Goal: Task Accomplishment & Management: Manage account settings

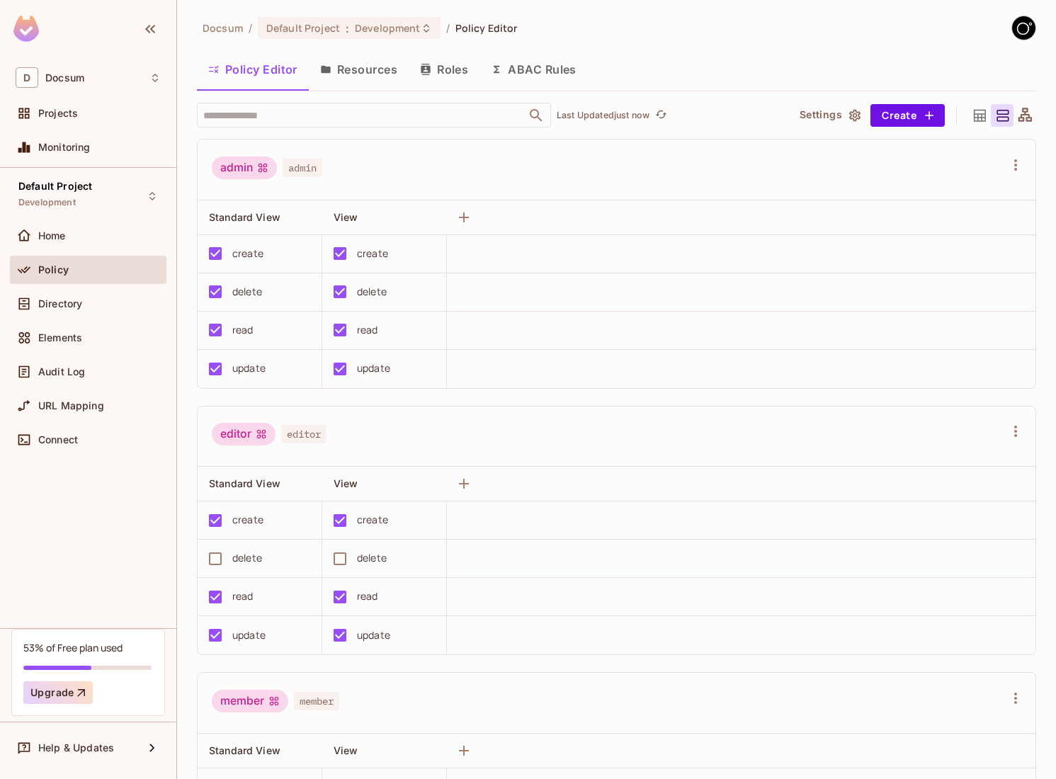
click at [375, 76] on button "Resources" at bounding box center [359, 69] width 100 height 35
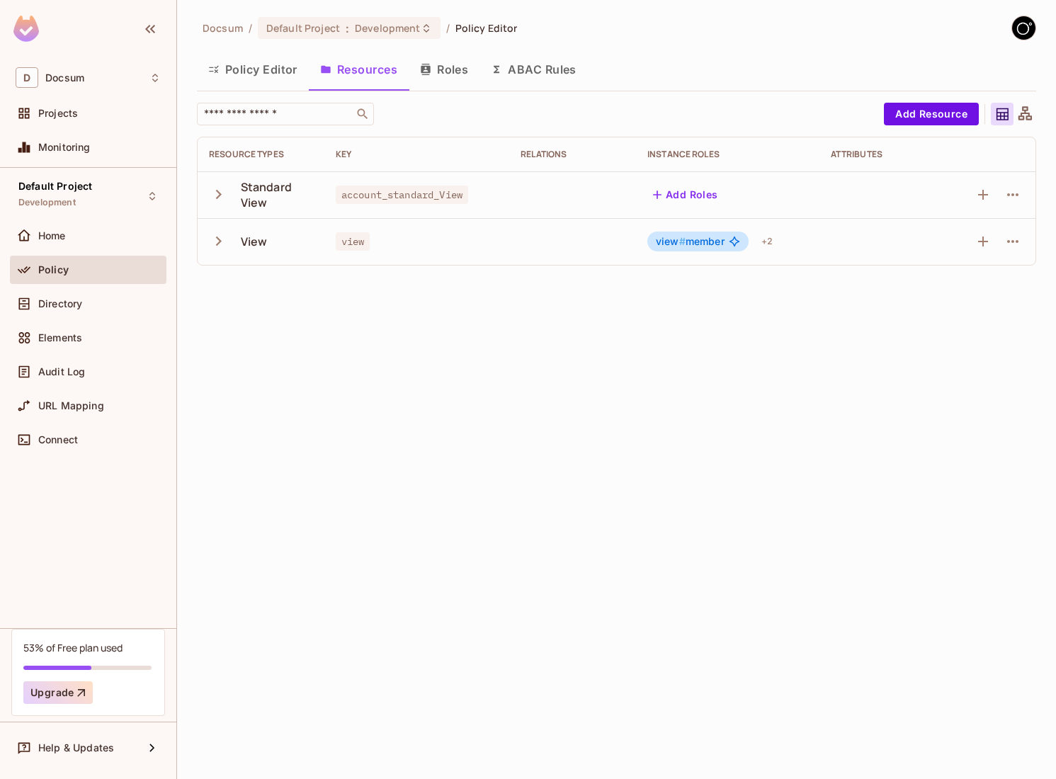
click at [455, 73] on button "Roles" at bounding box center [444, 69] width 71 height 35
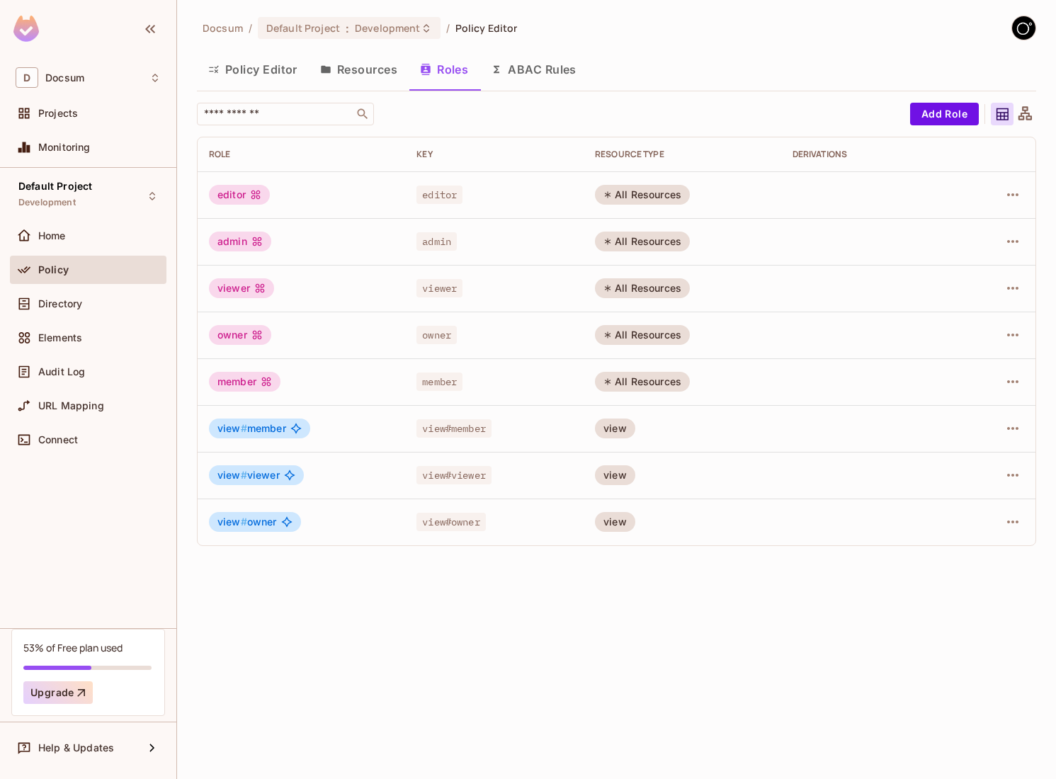
click at [271, 429] on span "view # member" at bounding box center [251, 428] width 69 height 11
copy span "member"
click at [294, 428] on icon at bounding box center [295, 428] width 11 height 11
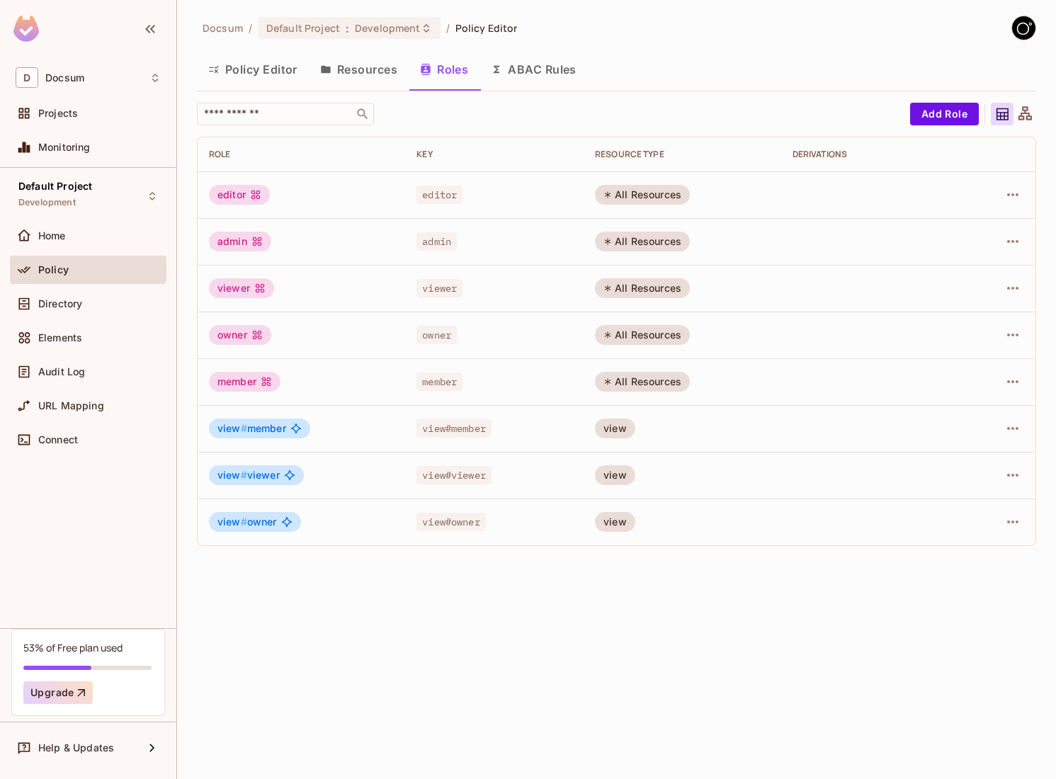
click at [294, 428] on icon at bounding box center [295, 428] width 11 height 11
click at [267, 427] on span "view # member" at bounding box center [251, 428] width 69 height 11
copy span "member"
click at [64, 299] on span "Directory" at bounding box center [60, 303] width 44 height 11
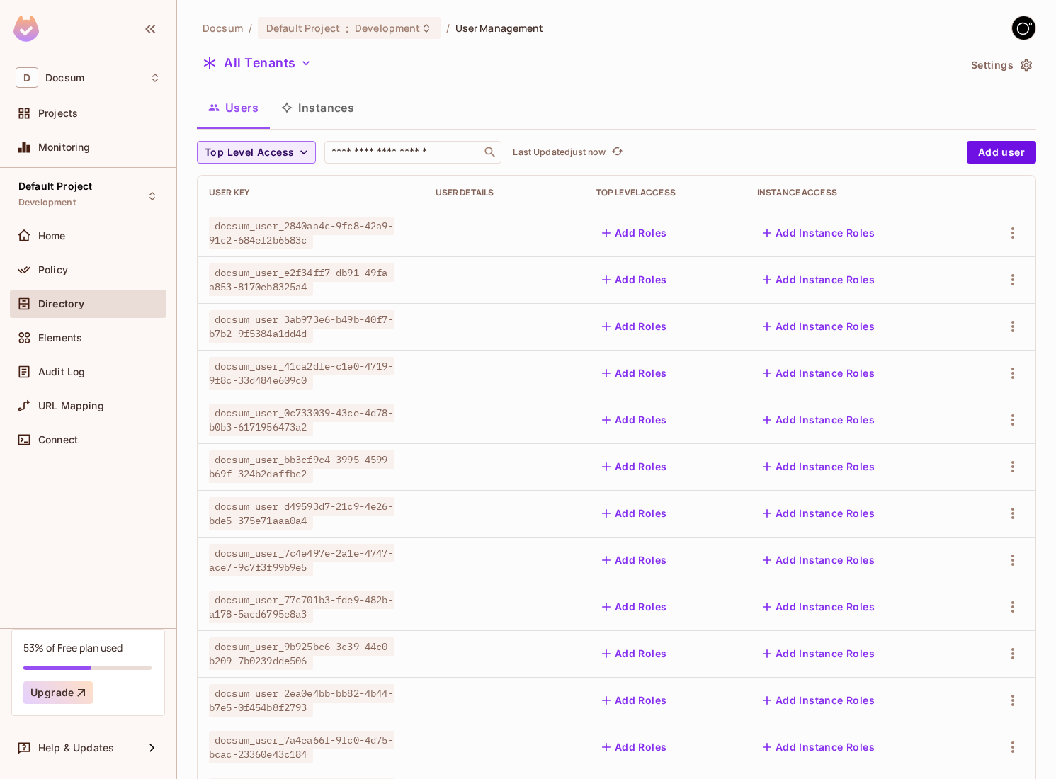
click at [343, 103] on button "Instances" at bounding box center [318, 107] width 96 height 35
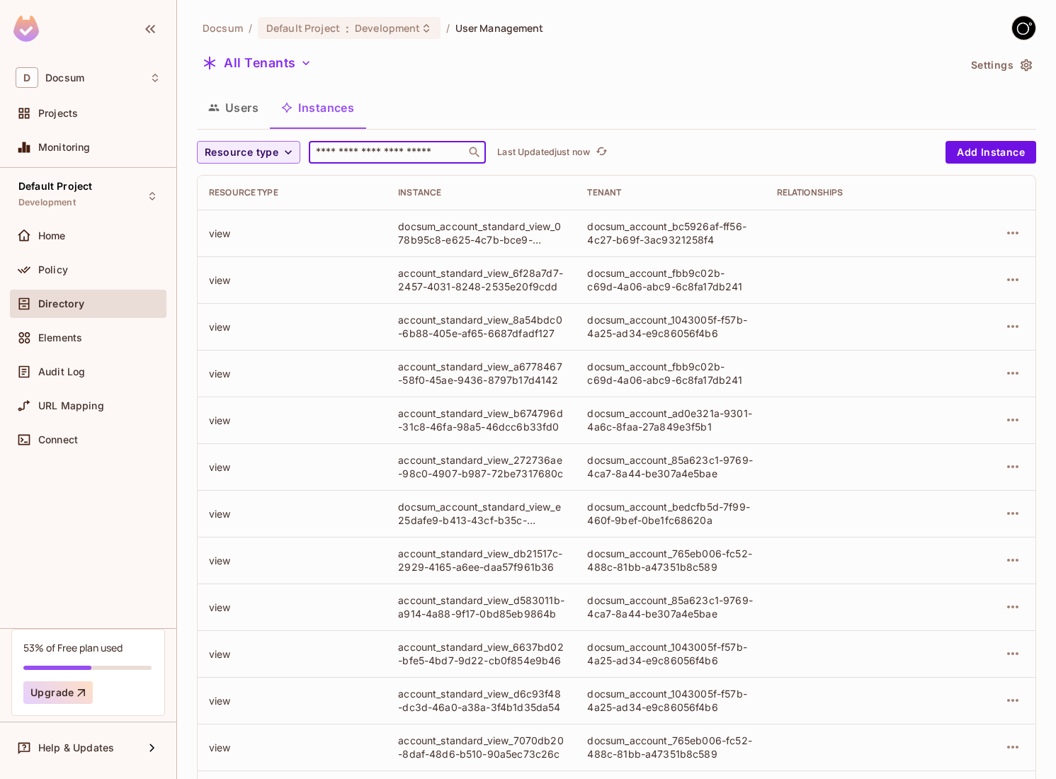
click at [381, 156] on input "text" at bounding box center [387, 152] width 149 height 14
click at [273, 72] on button "All Tenants" at bounding box center [257, 63] width 120 height 23
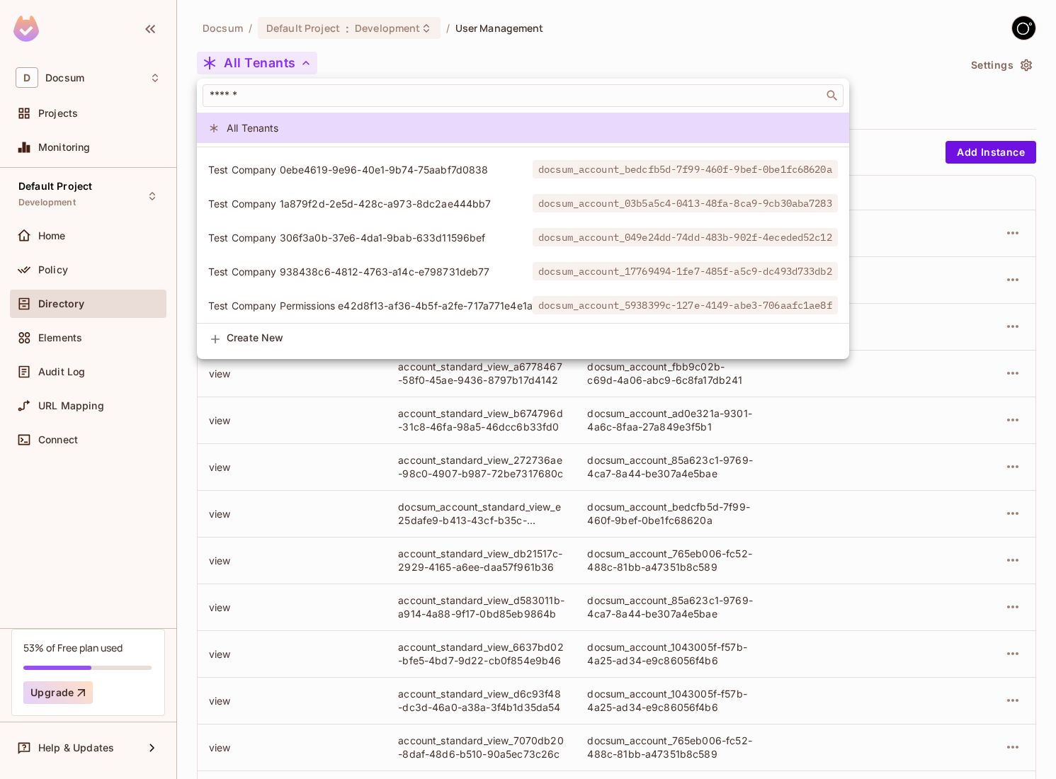
scroll to position [537, 0]
click at [418, 46] on div at bounding box center [528, 389] width 1056 height 779
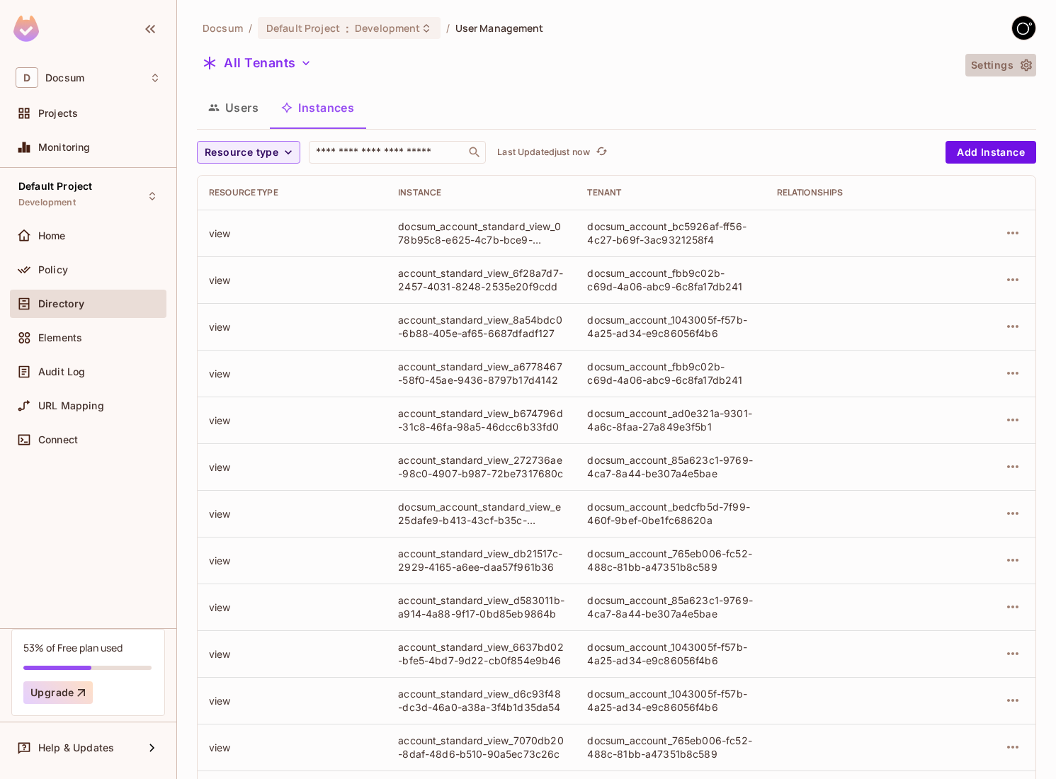
click at [1031, 64] on icon "button" at bounding box center [1026, 65] width 14 height 14
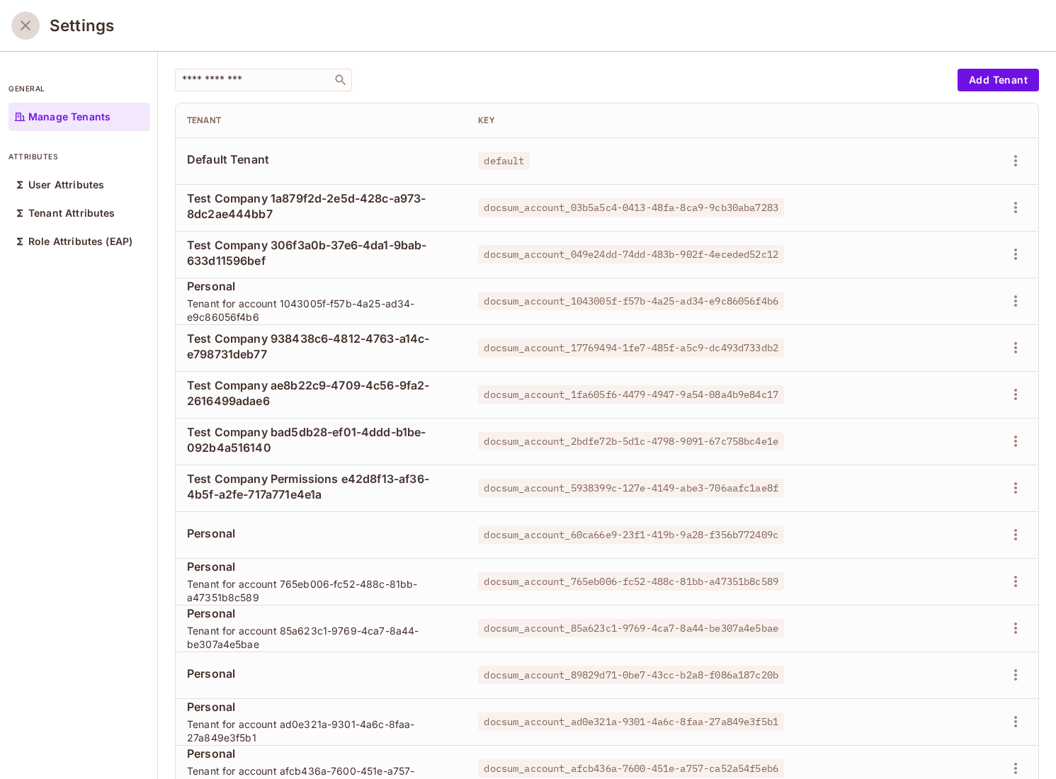
click at [28, 34] on button "close" at bounding box center [25, 25] width 28 height 28
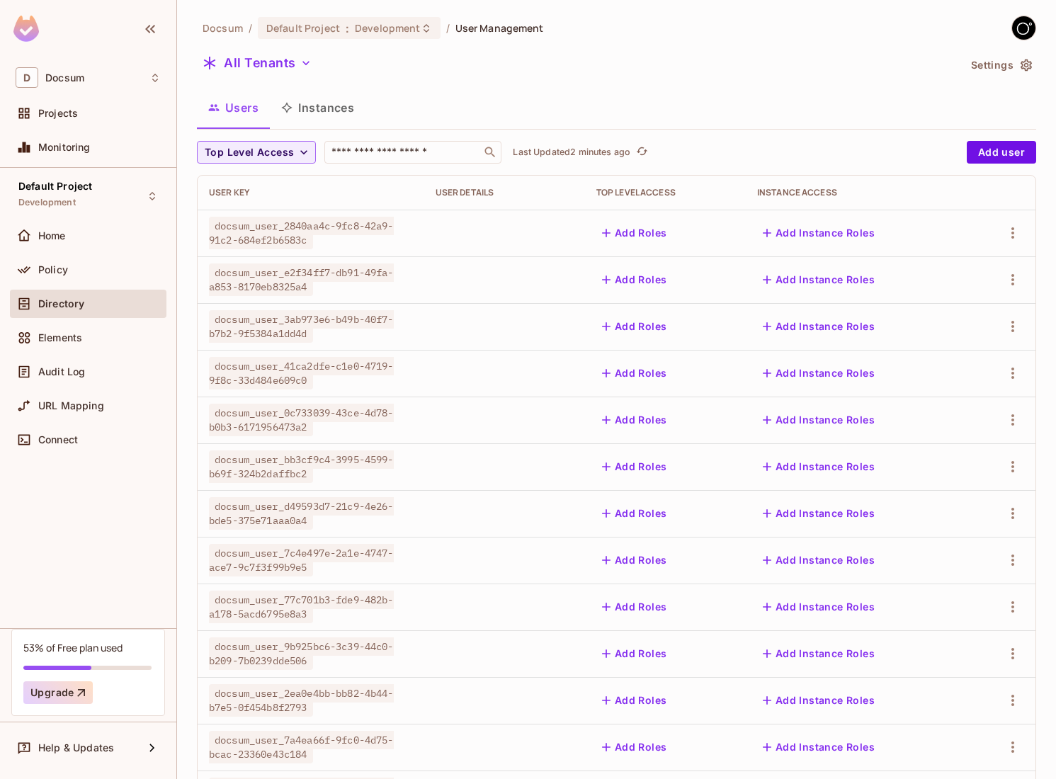
click at [326, 101] on button "Instances" at bounding box center [318, 107] width 96 height 35
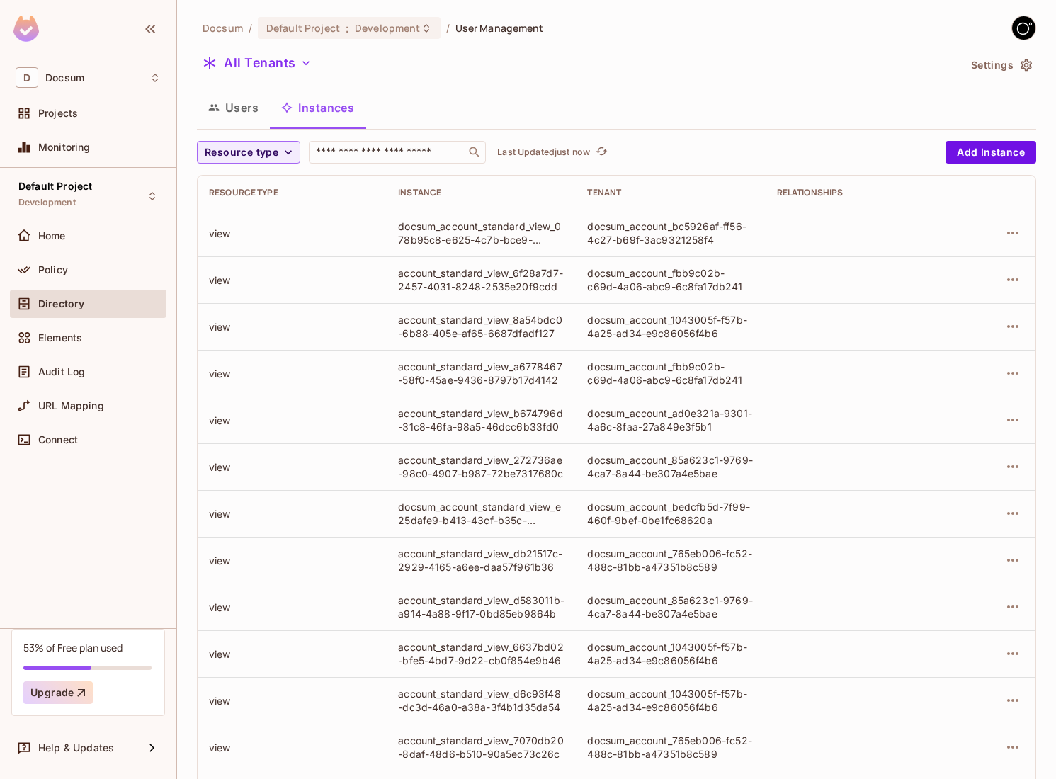
scroll to position [210, 0]
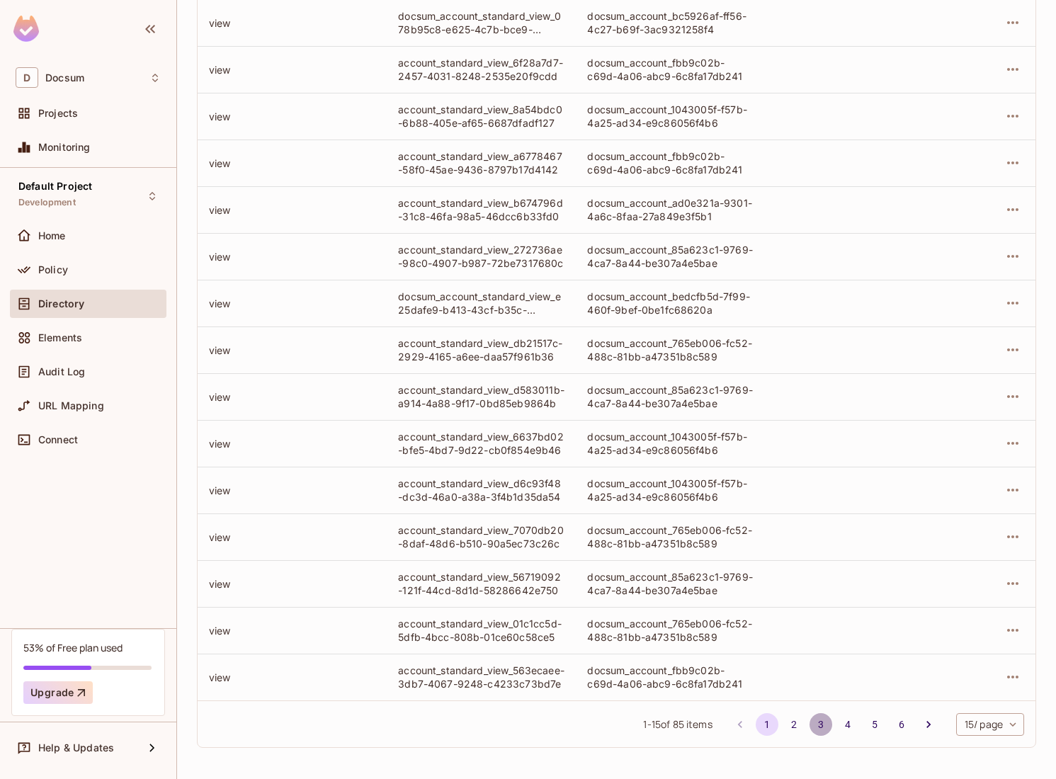
click at [815, 728] on button "3" at bounding box center [820, 724] width 23 height 23
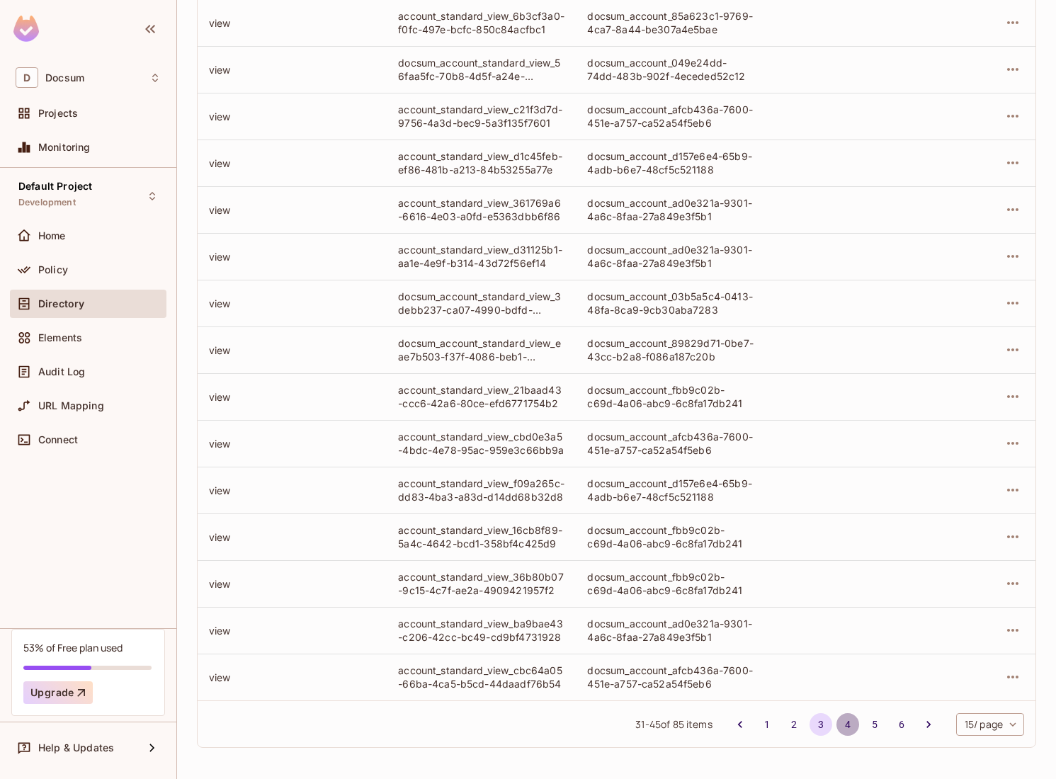
click at [850, 730] on button "4" at bounding box center [847, 724] width 23 height 23
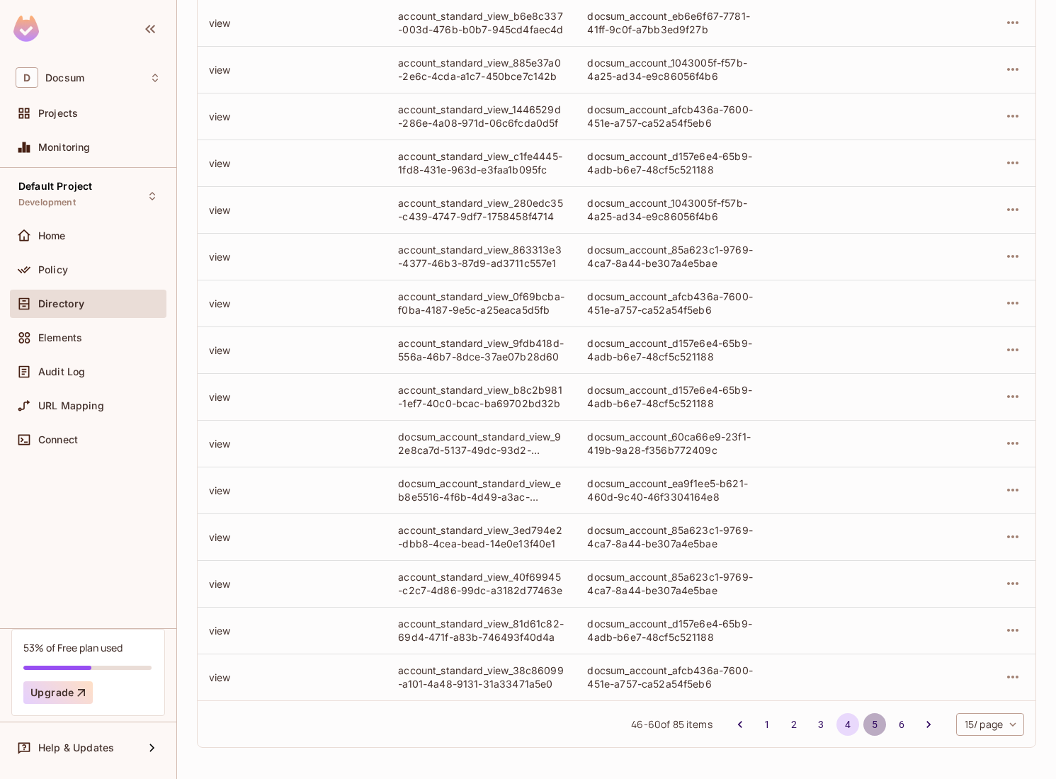
click at [868, 721] on button "5" at bounding box center [874, 724] width 23 height 23
click at [895, 726] on button "6" at bounding box center [901, 724] width 23 height 23
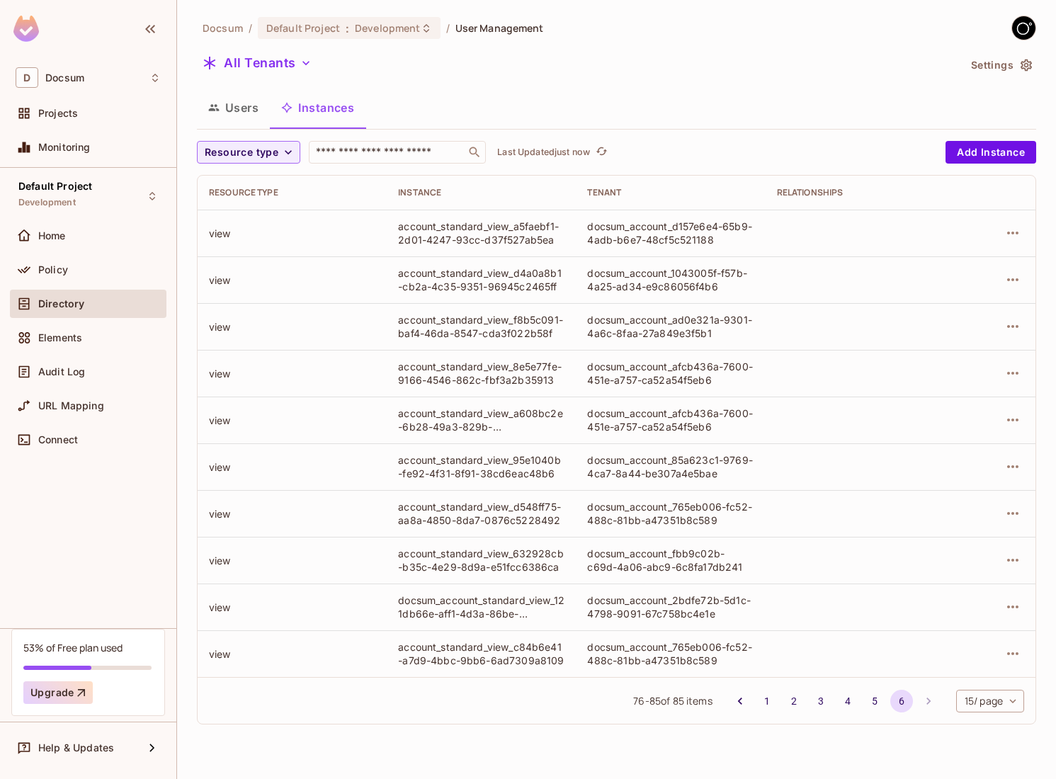
click at [1008, 63] on button "Settings" at bounding box center [1000, 65] width 71 height 23
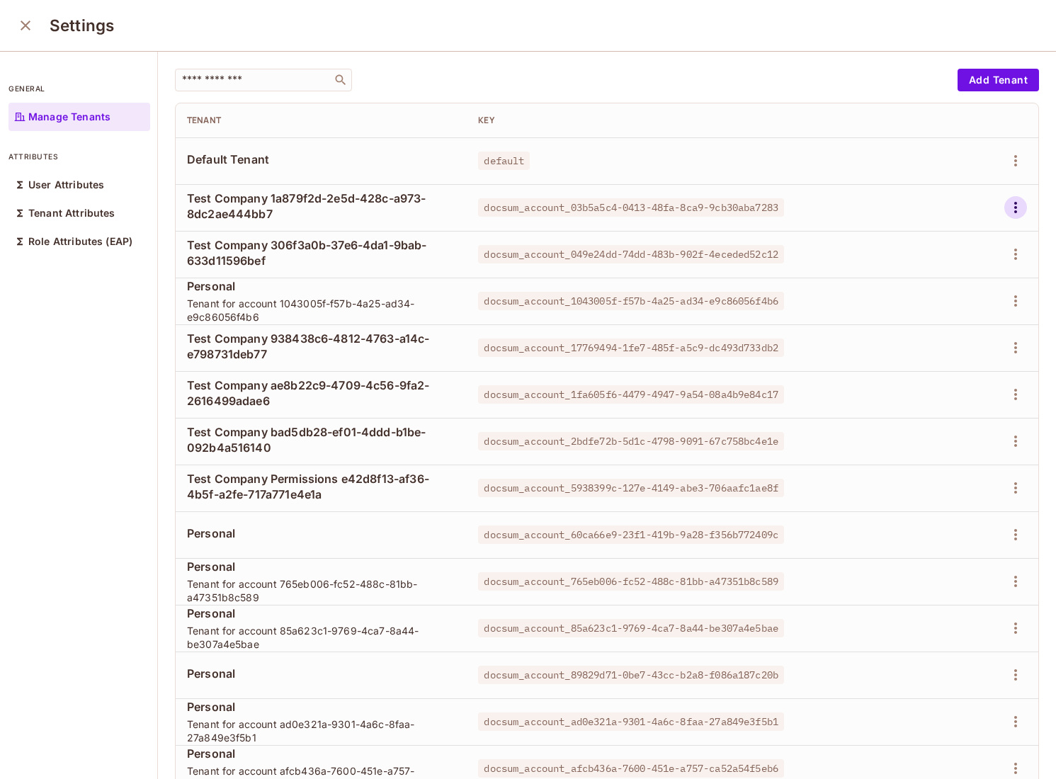
click at [1011, 207] on icon "button" at bounding box center [1015, 207] width 17 height 17
click at [965, 302] on div "Delete Tenant" at bounding box center [964, 302] width 67 height 14
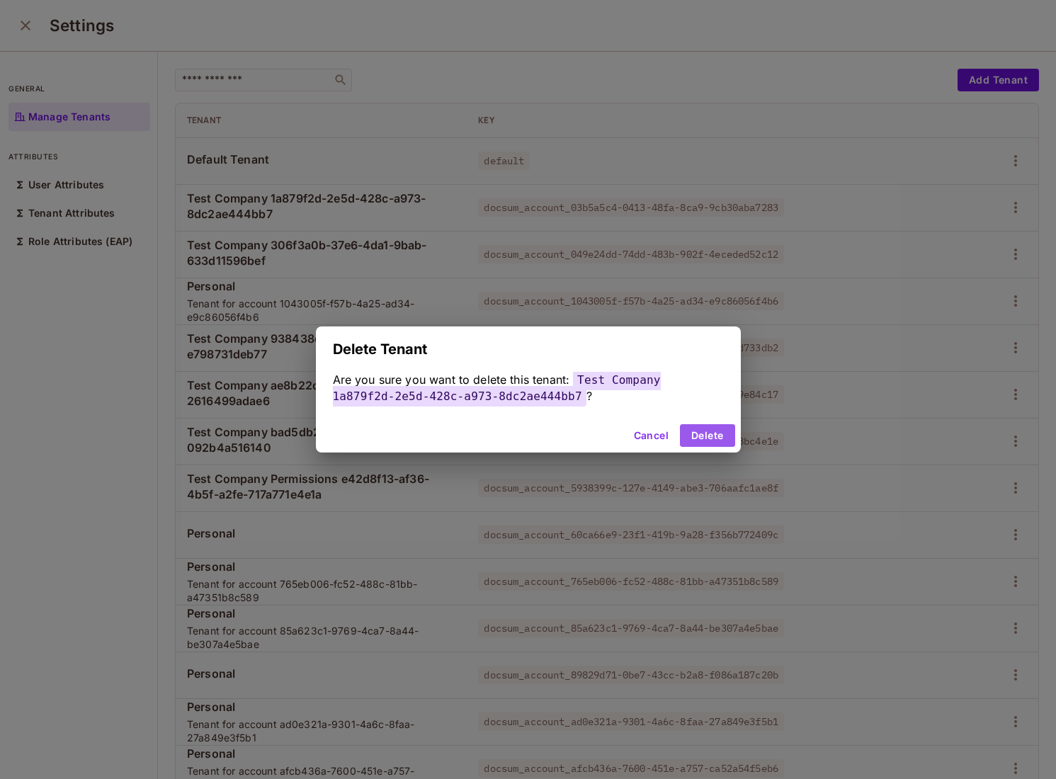
drag, startPoint x: 720, startPoint y: 438, endPoint x: 987, endPoint y: 312, distance: 295.5
click at [722, 437] on button "Delete" at bounding box center [707, 435] width 55 height 23
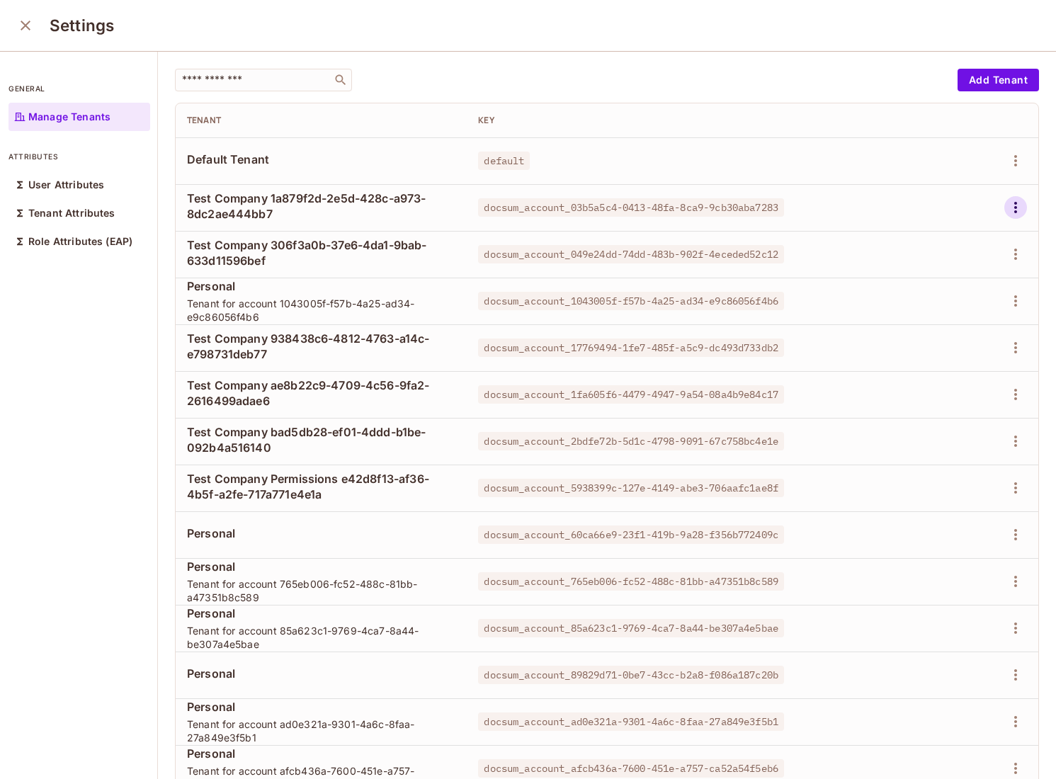
click at [1022, 205] on icon "button" at bounding box center [1015, 207] width 17 height 17
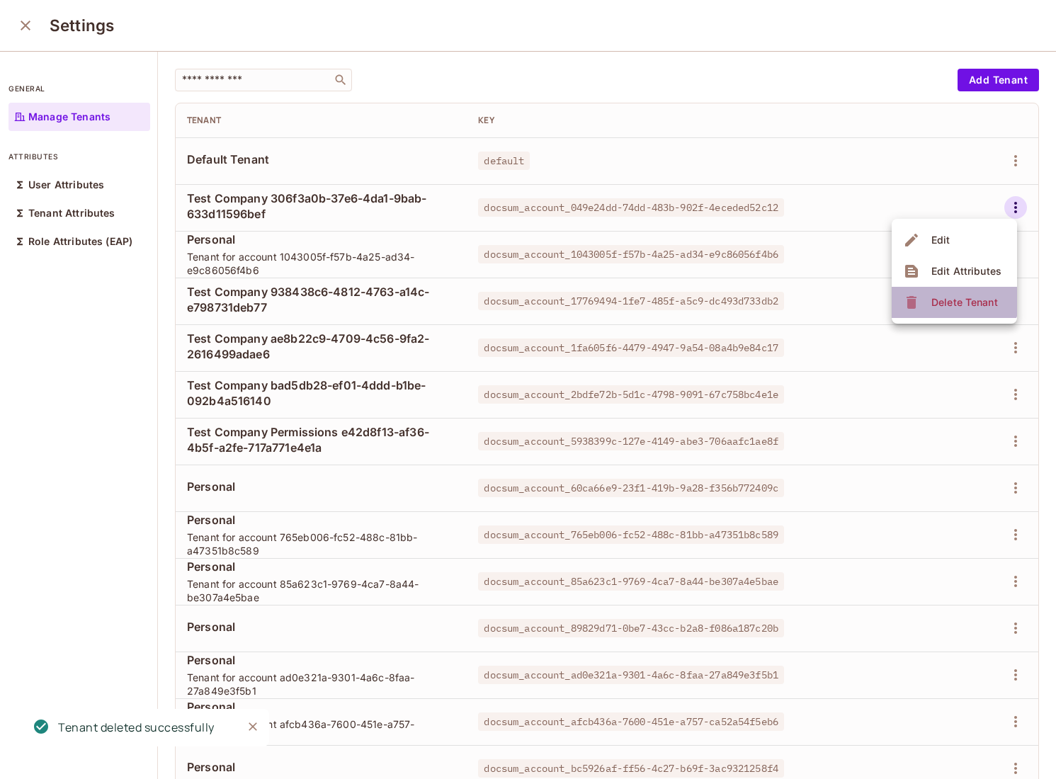
click at [946, 287] on li "Delete Tenant" at bounding box center [953, 302] width 125 height 31
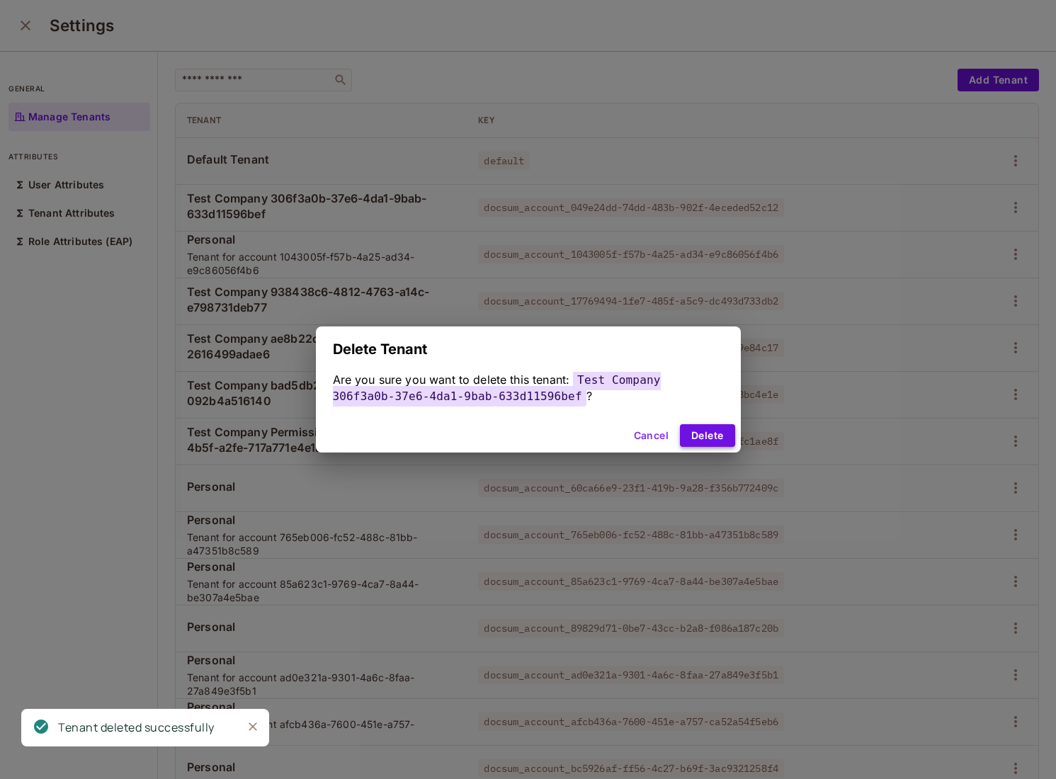
click at [717, 437] on button "Delete" at bounding box center [707, 435] width 55 height 23
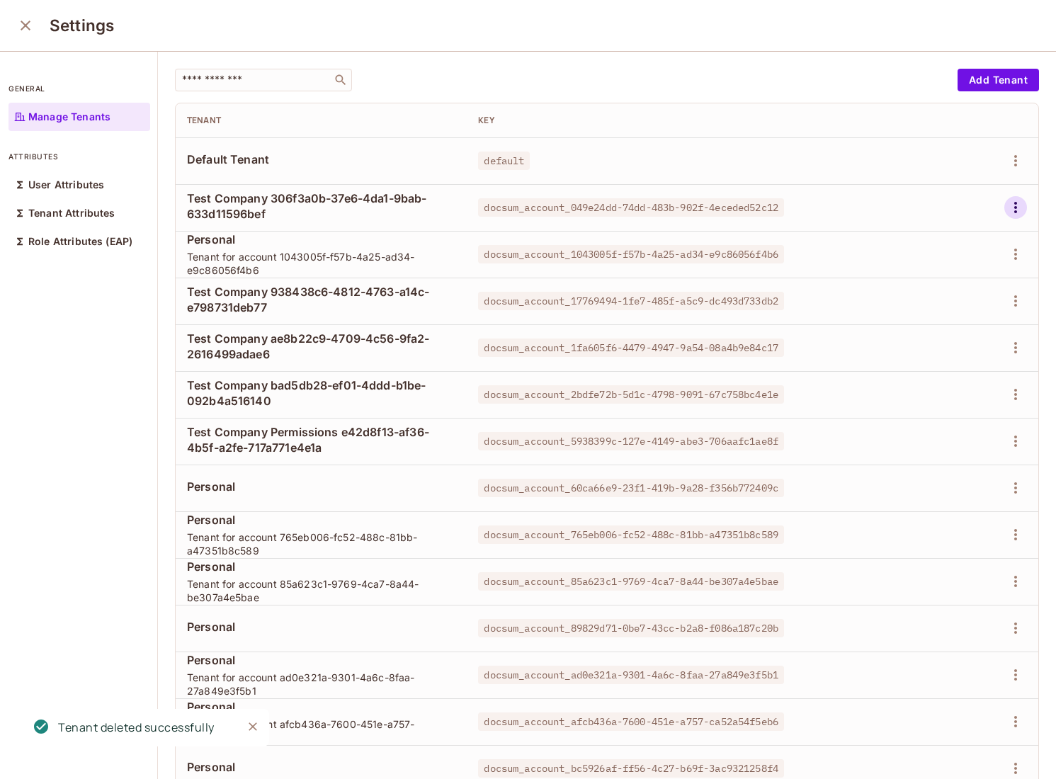
click at [1020, 211] on icon "button" at bounding box center [1015, 207] width 17 height 17
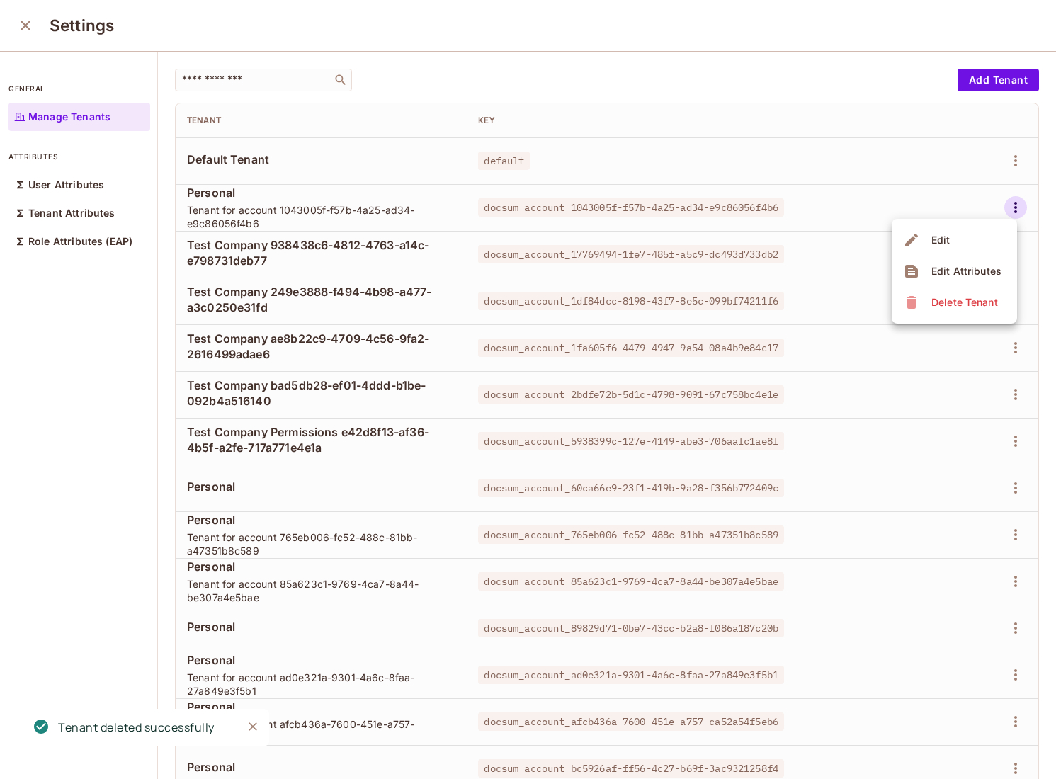
click at [29, 20] on div at bounding box center [528, 389] width 1056 height 779
click at [26, 25] on icon "close" at bounding box center [26, 26] width 10 height 10
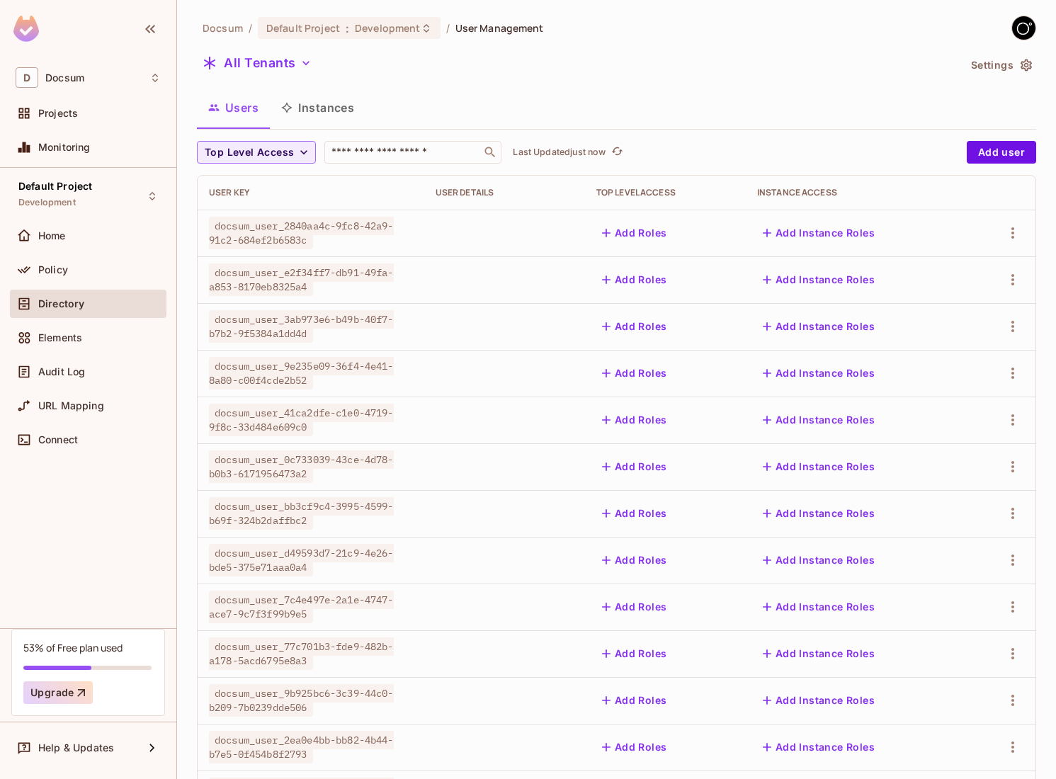
click at [332, 119] on button "Instances" at bounding box center [318, 107] width 96 height 35
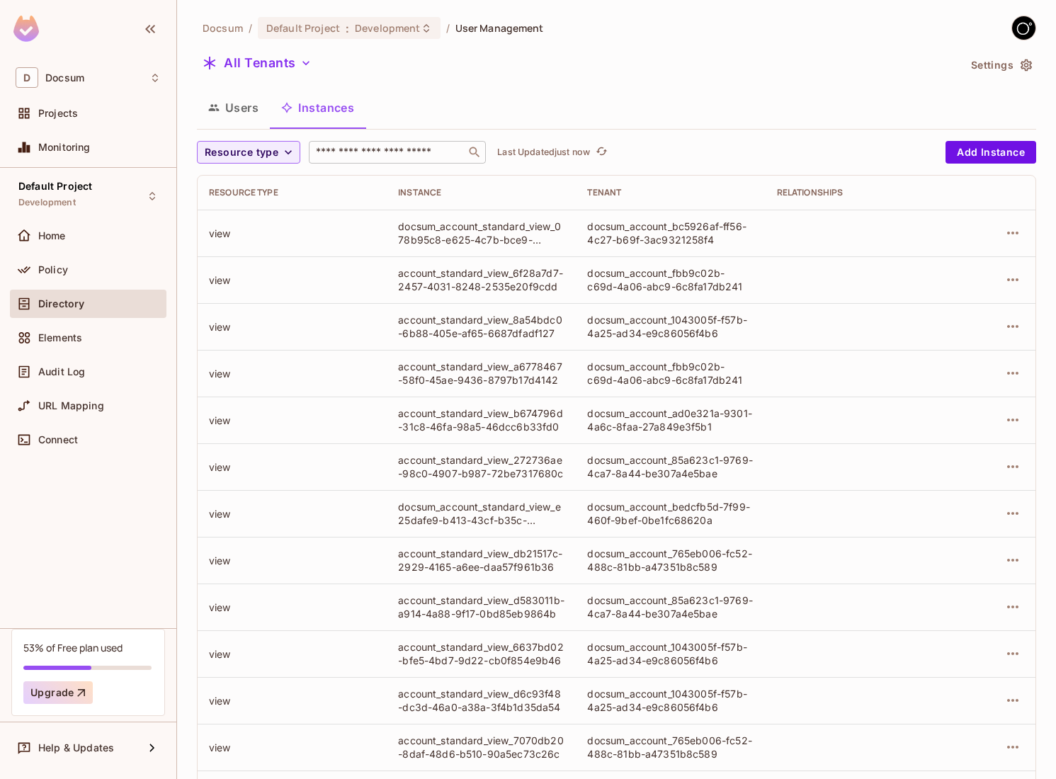
click at [354, 156] on input "text" at bounding box center [387, 152] width 149 height 14
paste input "**********"
type input "**********"
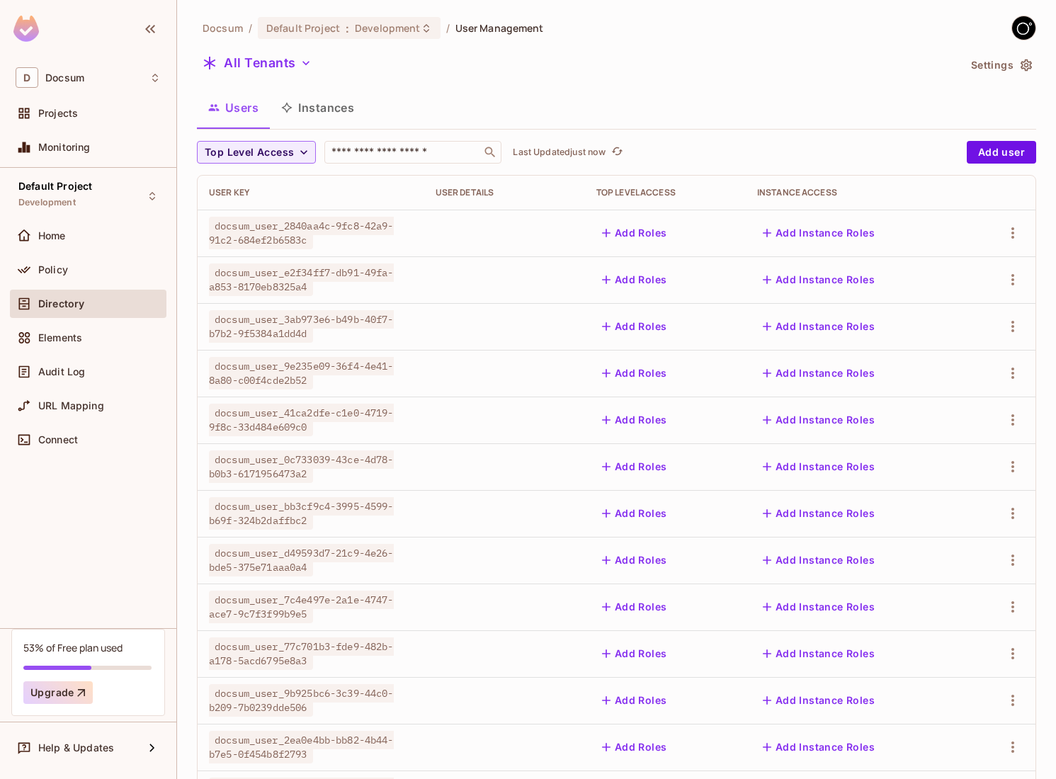
click at [251, 116] on button "Users" at bounding box center [233, 107] width 73 height 35
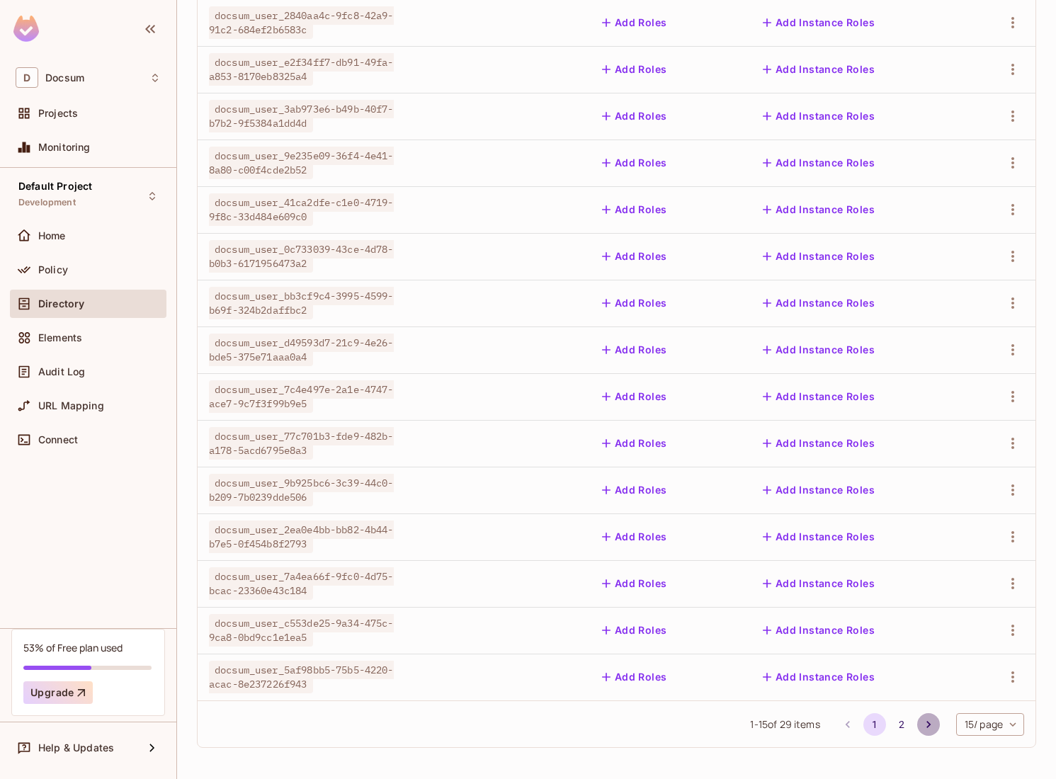
click at [927, 730] on icon "Go to next page" at bounding box center [928, 724] width 14 height 14
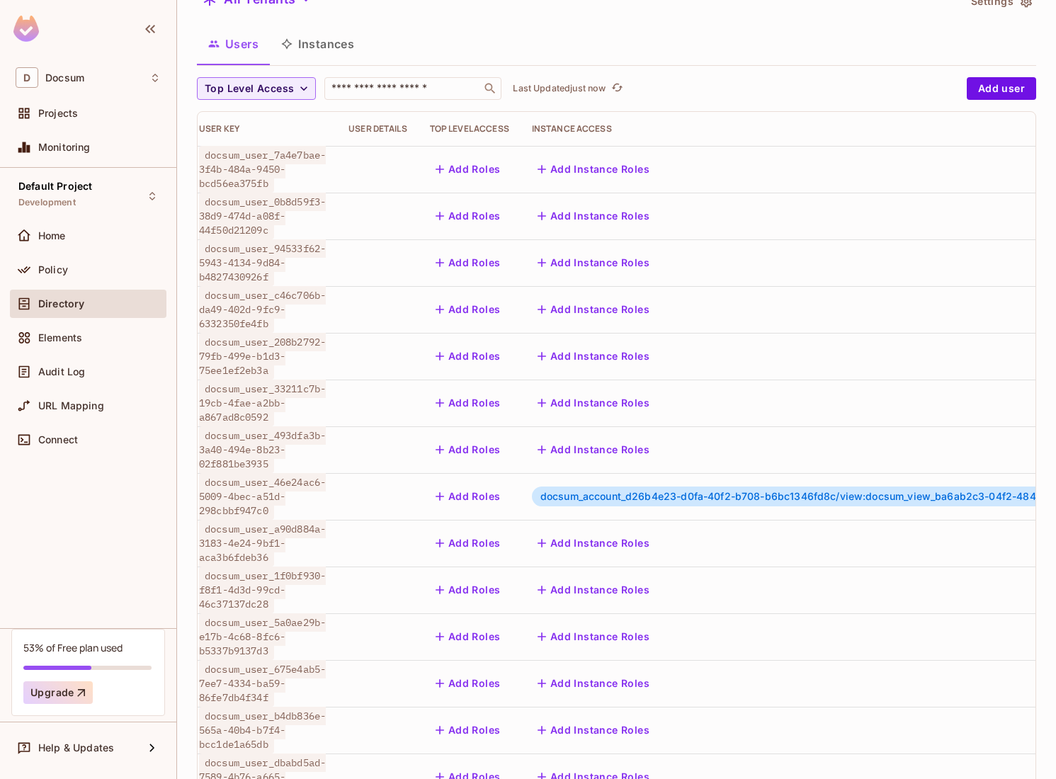
scroll to position [0, 0]
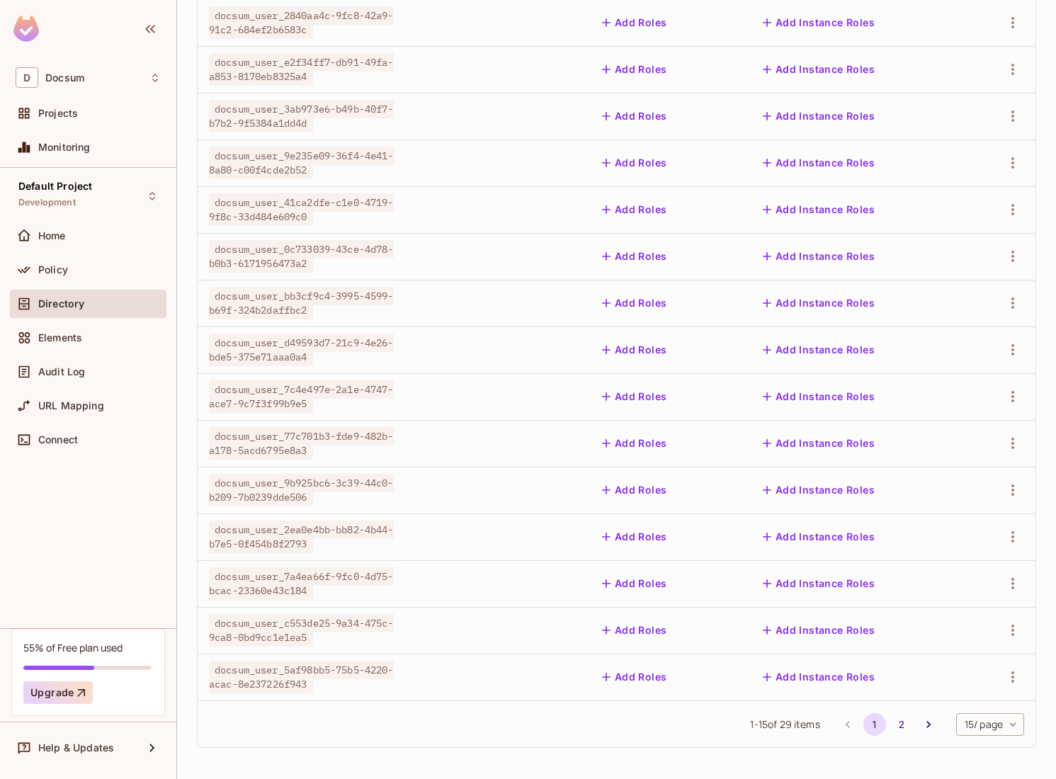
scroll to position [199, 0]
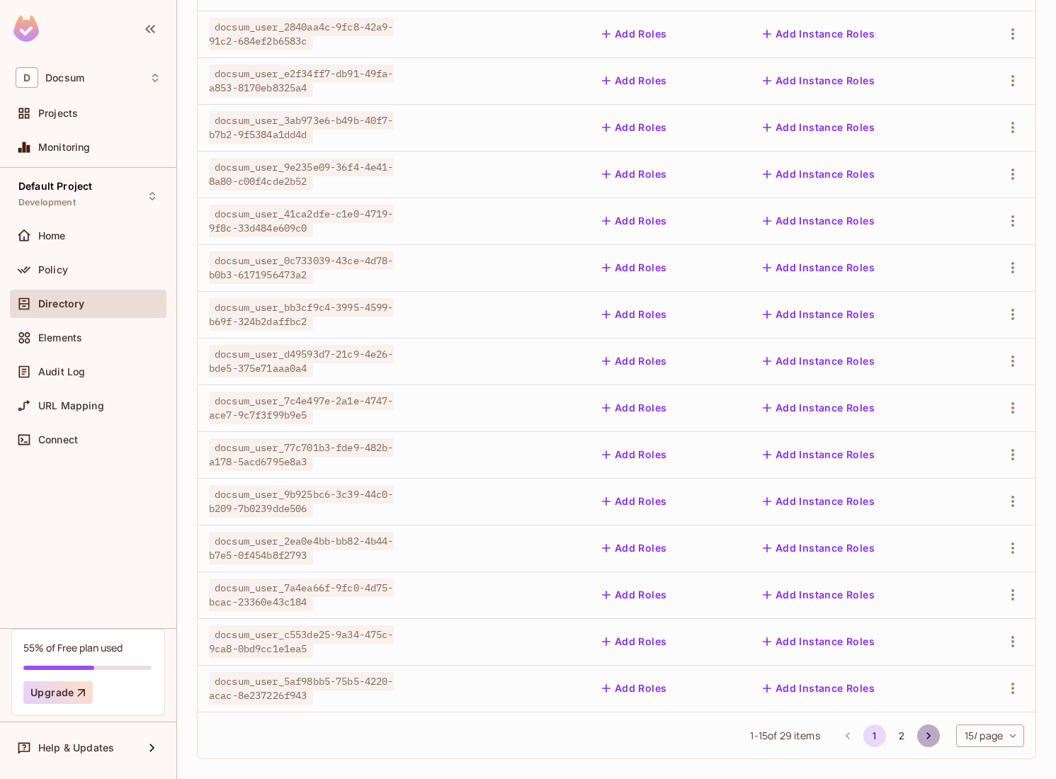
click at [928, 736] on icon "Go to next page" at bounding box center [928, 736] width 14 height 14
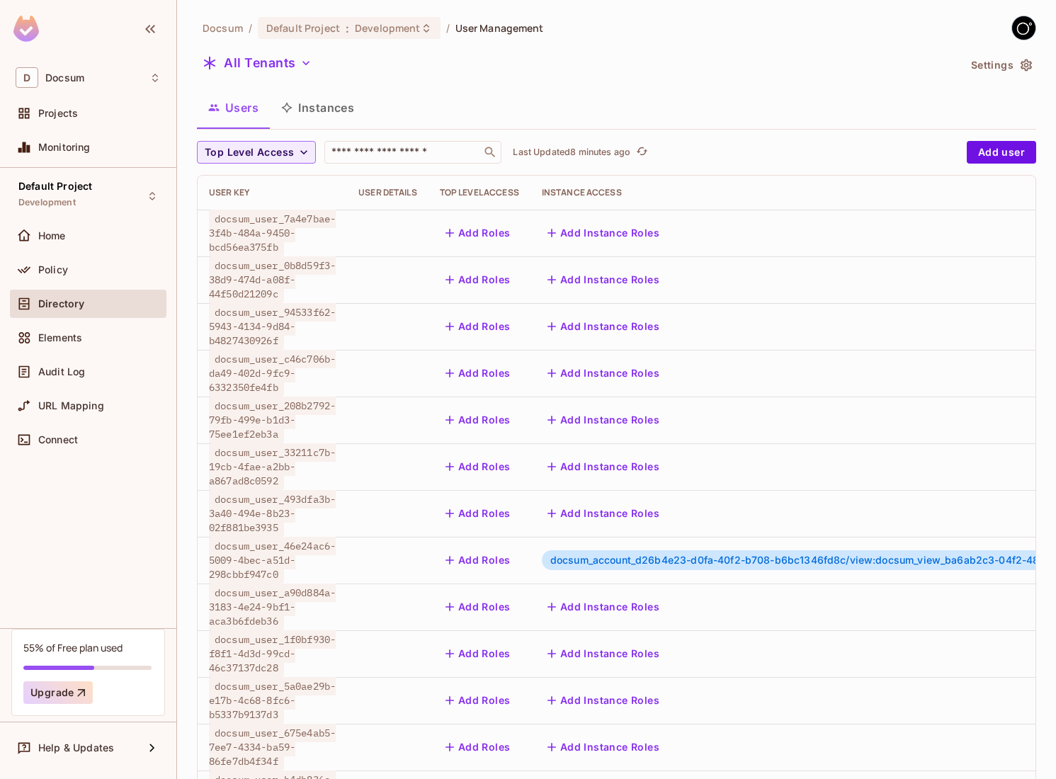
scroll to position [164, 0]
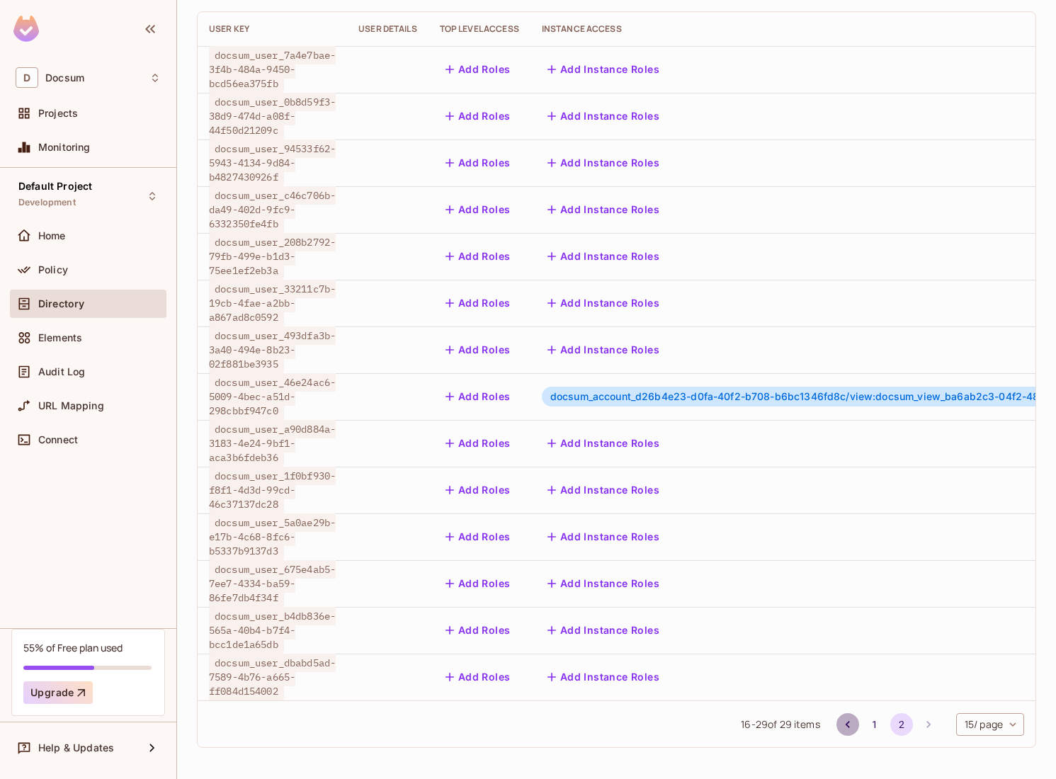
click at [847, 726] on icon "Go to previous page" at bounding box center [847, 724] width 14 height 14
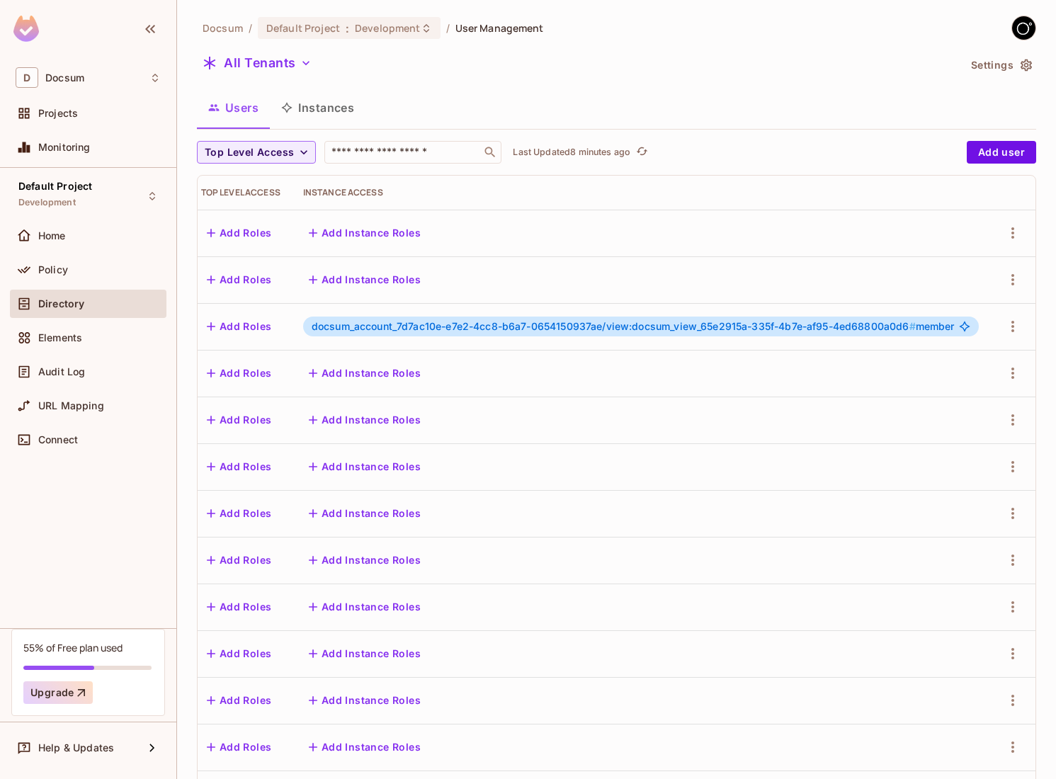
scroll to position [0, 251]
click at [841, 342] on td "docsum_account_7d7ac10e-e7e2-4cc8-b6a7-0654150937ae/view:docsum_view_65e2915a-3…" at bounding box center [641, 326] width 698 height 47
click at [1014, 330] on icon "button" at bounding box center [1012, 326] width 17 height 17
click at [929, 362] on div "Edit" at bounding box center [930, 359] width 19 height 14
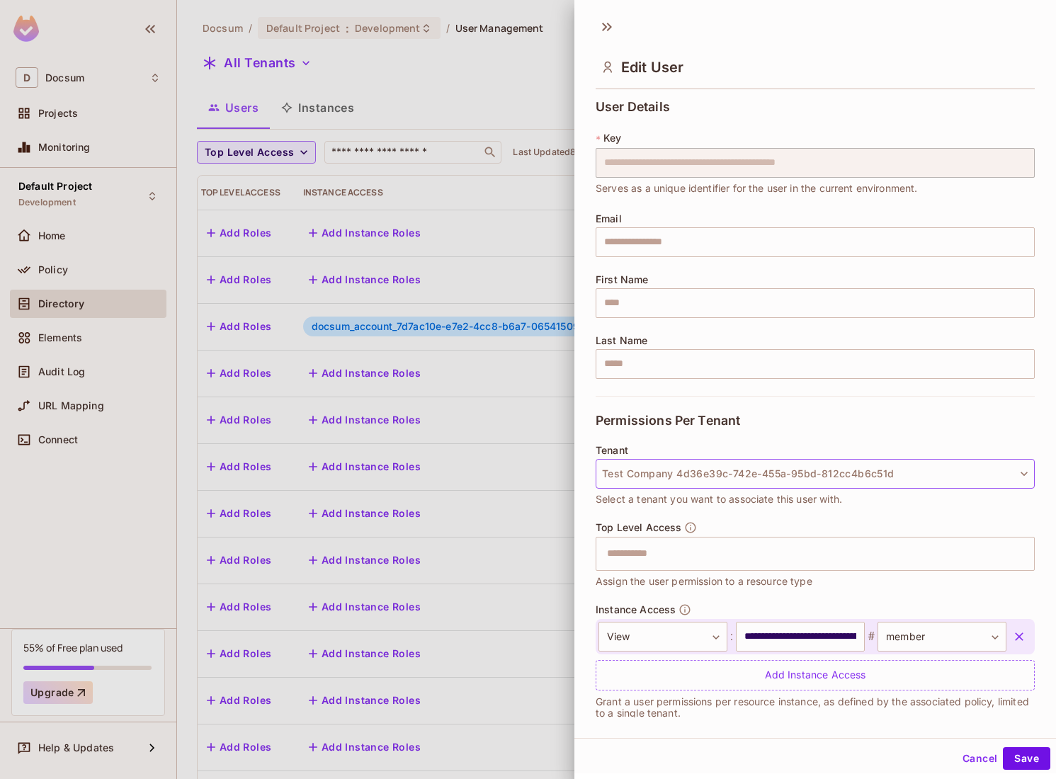
scroll to position [16, 0]
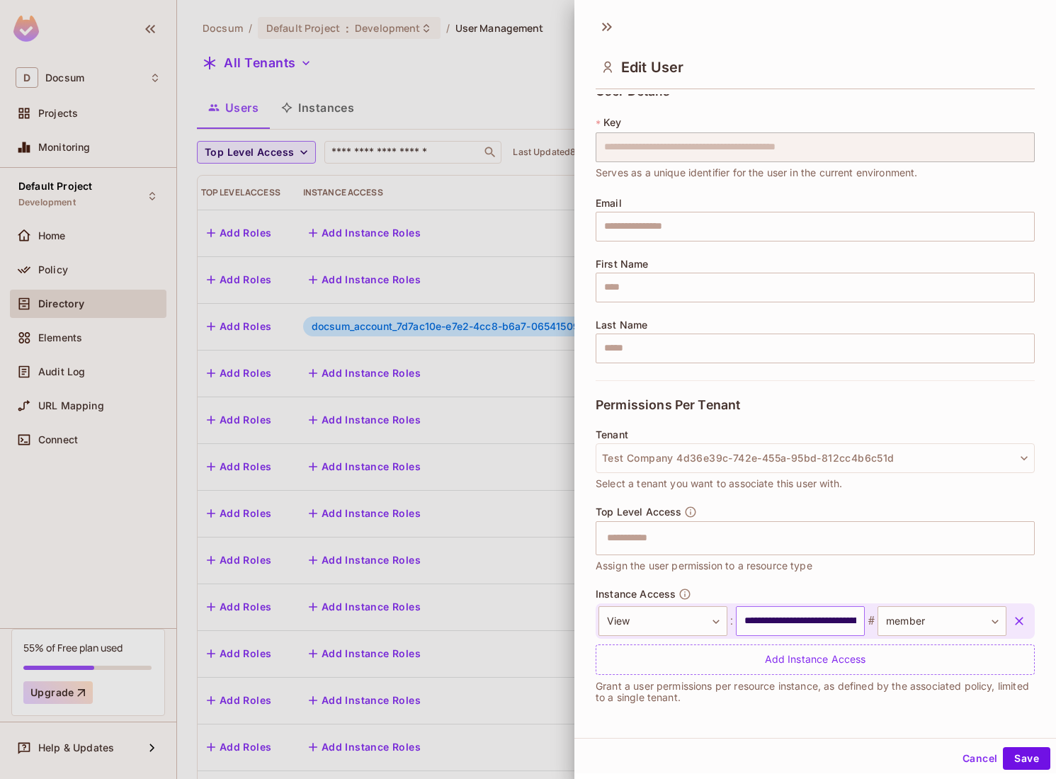
click at [816, 618] on input "**********" at bounding box center [800, 621] width 129 height 30
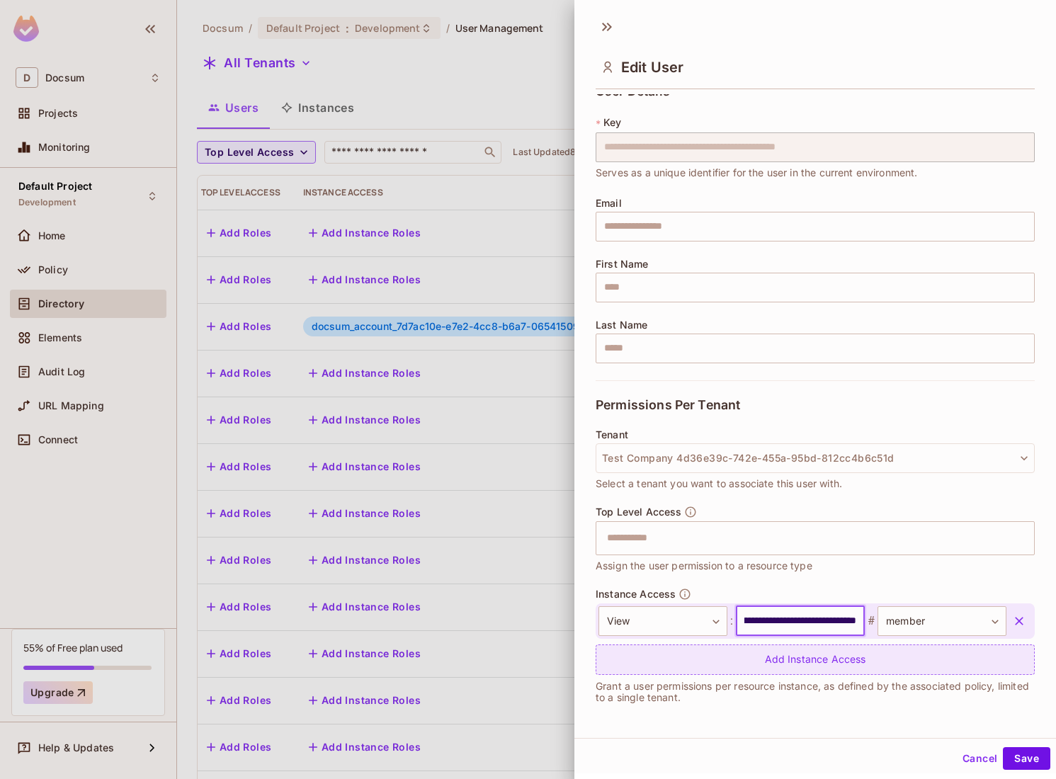
scroll to position [0, 0]
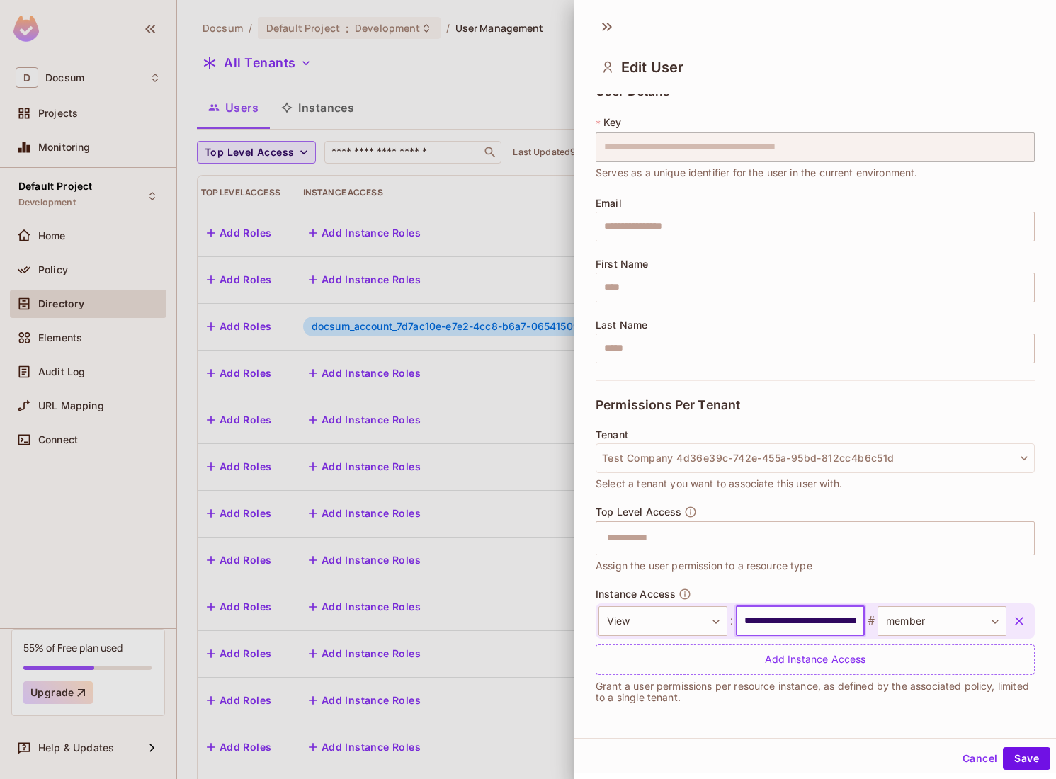
click at [524, 483] on div at bounding box center [528, 389] width 1056 height 779
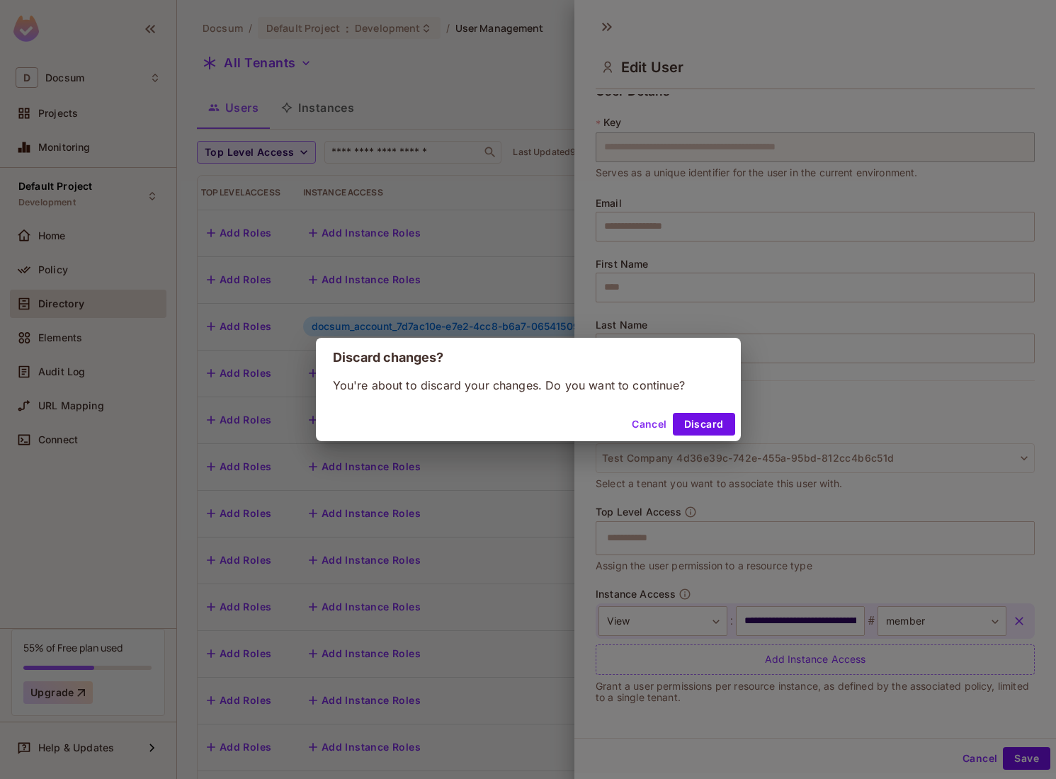
scroll to position [0, 68]
click at [721, 431] on button "Discard" at bounding box center [704, 424] width 62 height 23
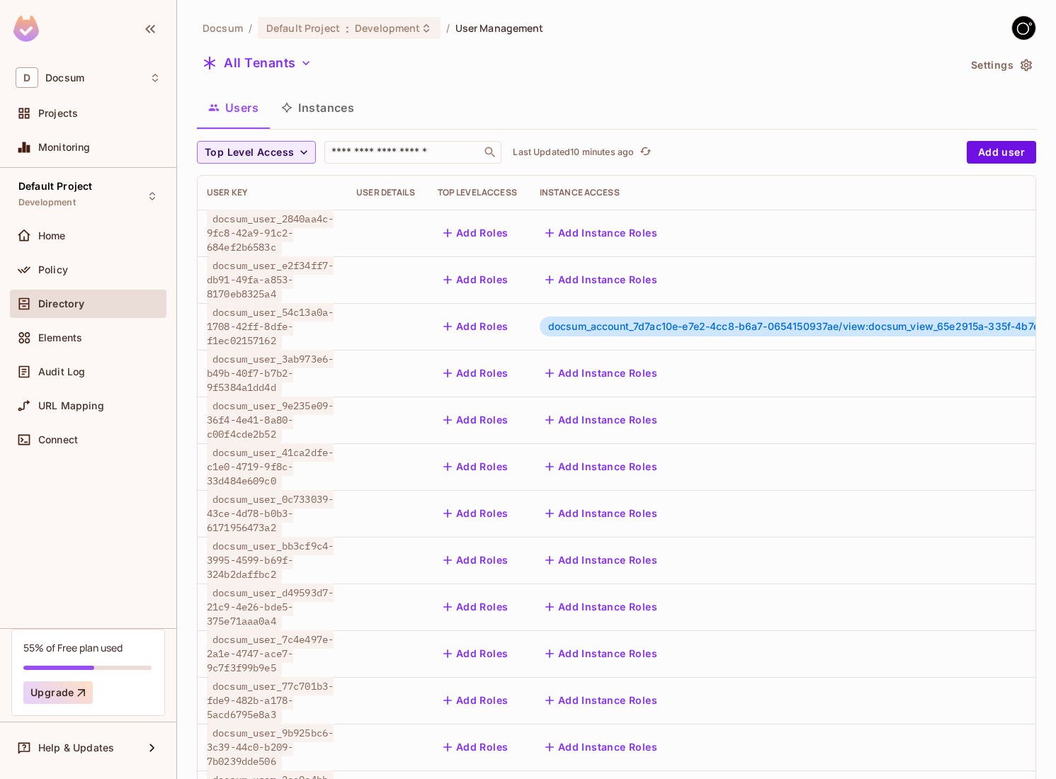
scroll to position [0, 0]
click at [726, 325] on span "docsum_account_7d7ac10e-e7e2-4cc8-b6a7-0654150937ae/view:docsum_view_65e2915a-3…" at bounding box center [852, 326] width 604 height 12
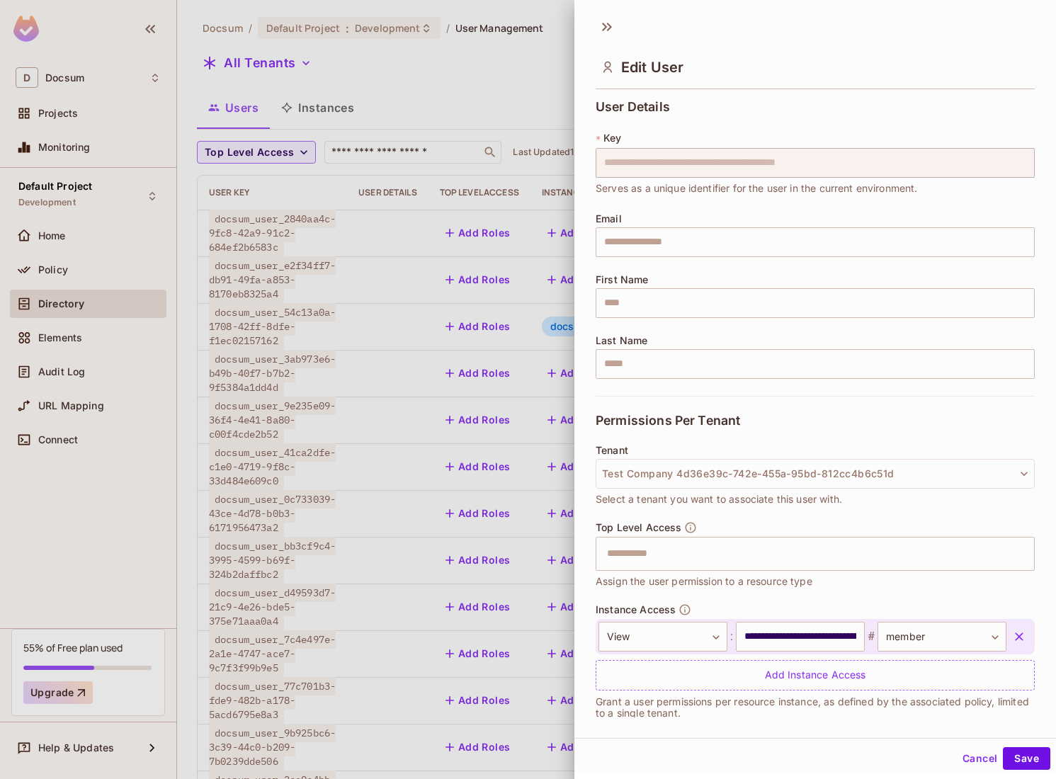
click at [479, 349] on div at bounding box center [528, 389] width 1056 height 779
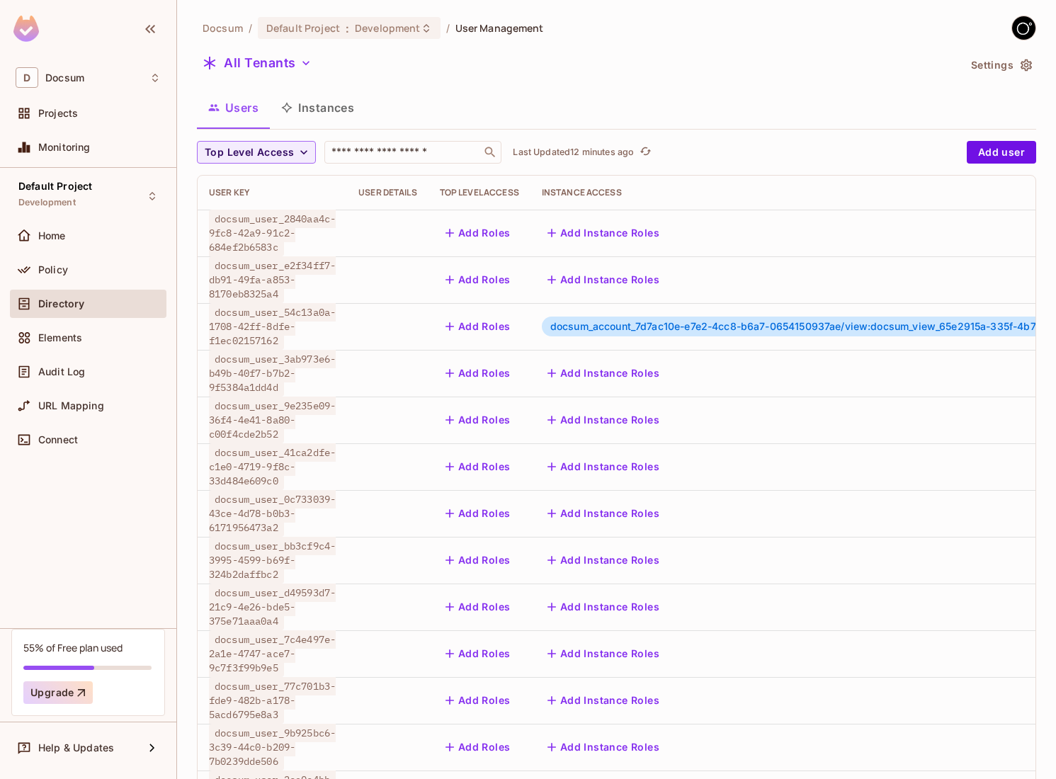
click at [329, 103] on button "Instances" at bounding box center [318, 107] width 96 height 35
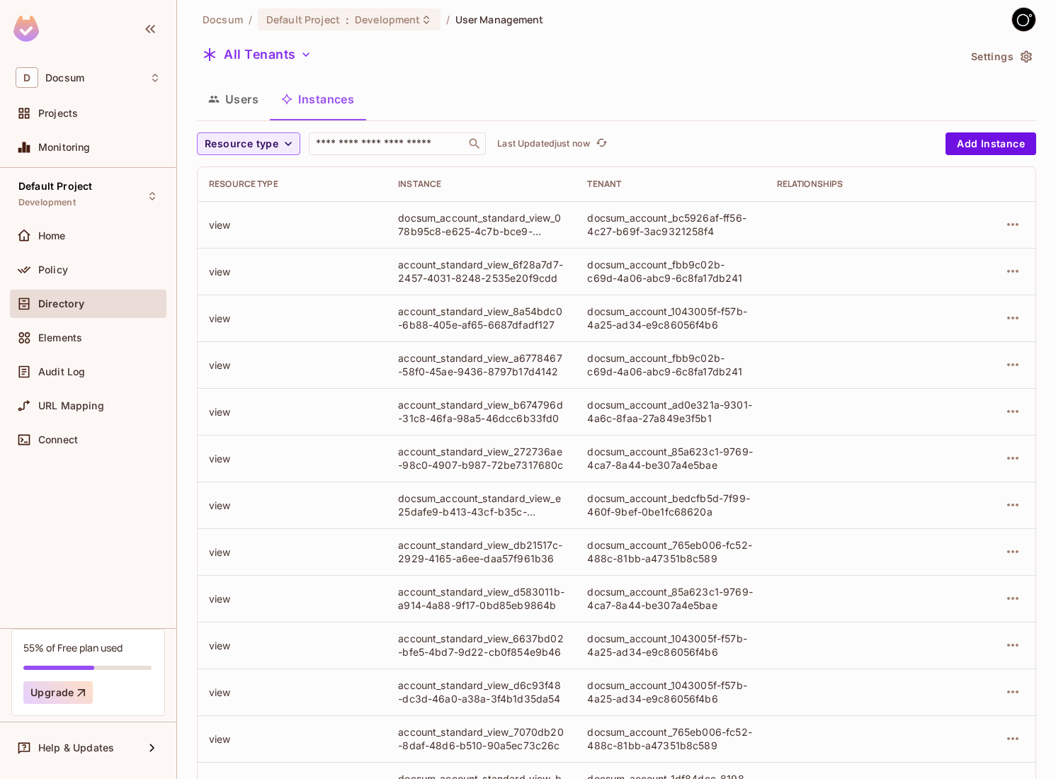
scroll to position [210, 0]
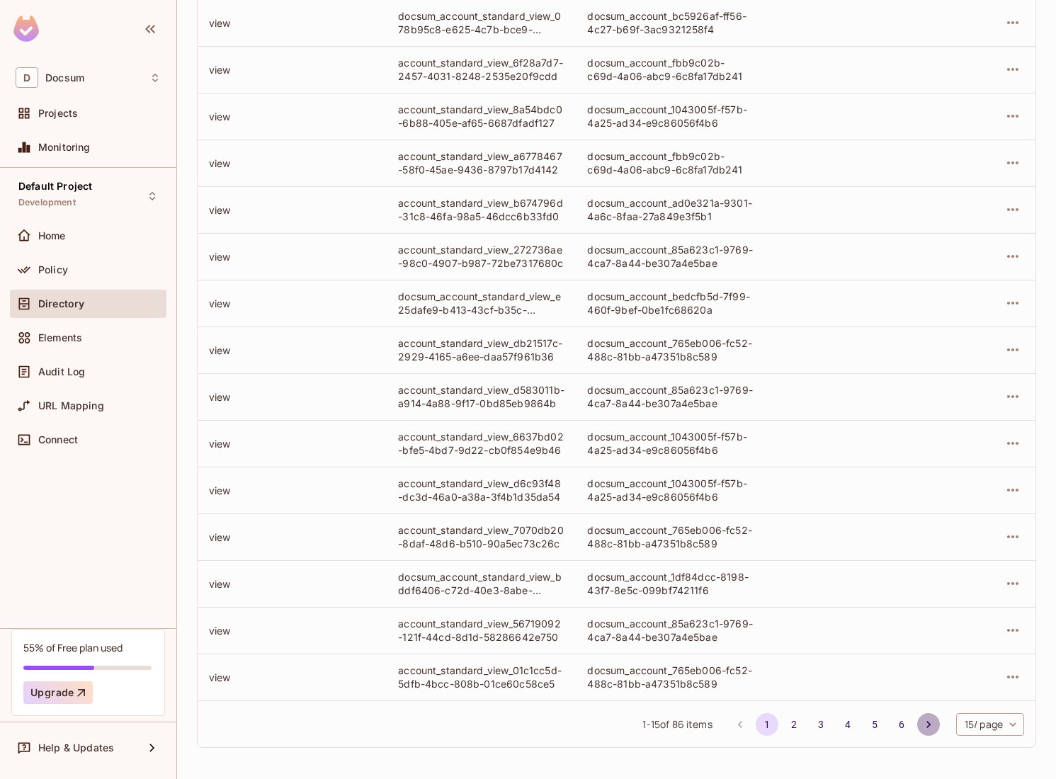
click at [923, 722] on icon "Go to next page" at bounding box center [928, 724] width 14 height 14
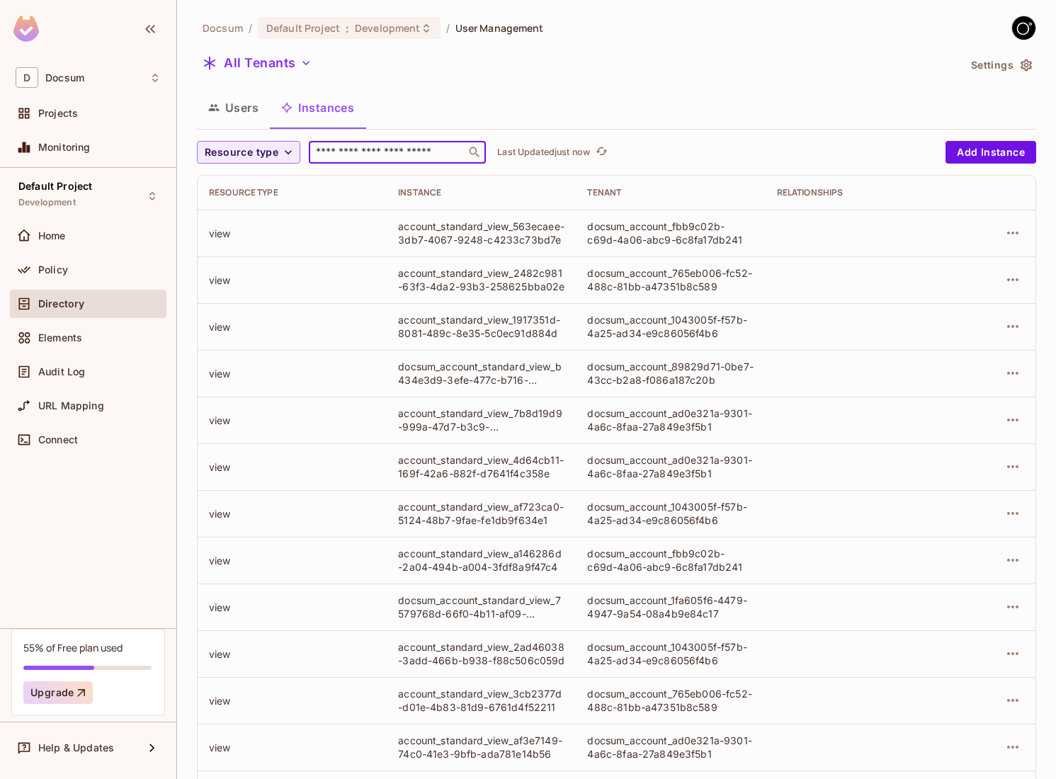
click at [366, 146] on input "text" at bounding box center [387, 152] width 149 height 14
paste input "**********"
type input "**********"
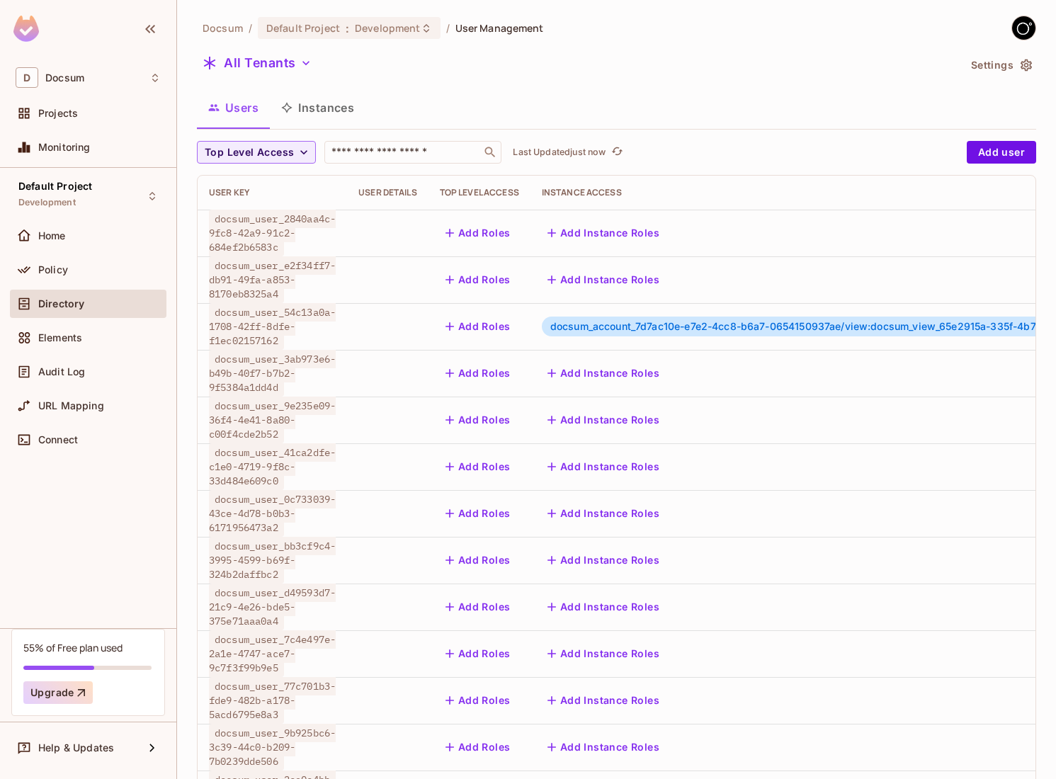
click at [314, 113] on button "Instances" at bounding box center [318, 107] width 96 height 35
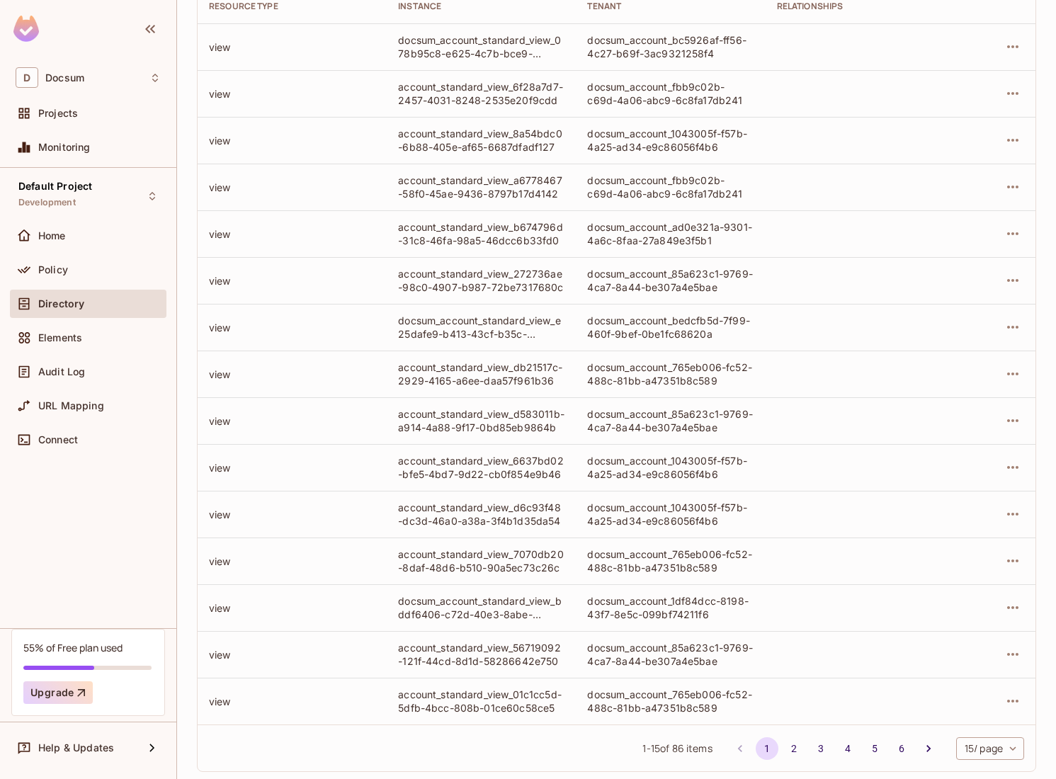
scroll to position [210, 0]
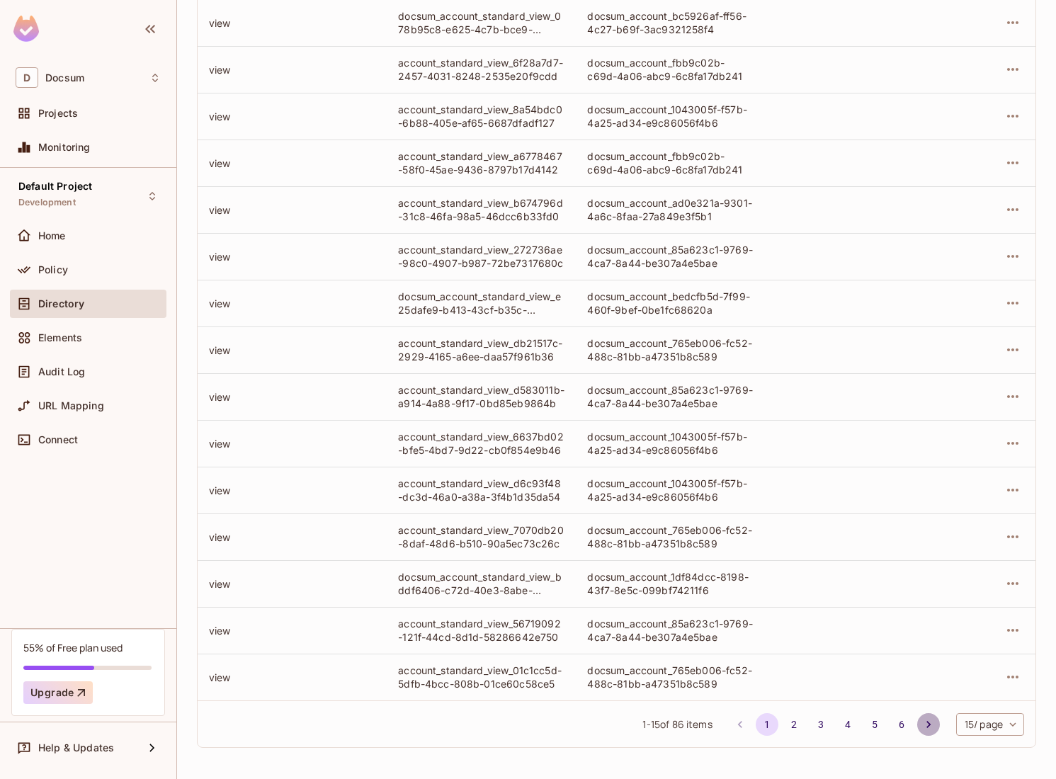
click at [923, 728] on icon "Go to next page" at bounding box center [928, 724] width 14 height 14
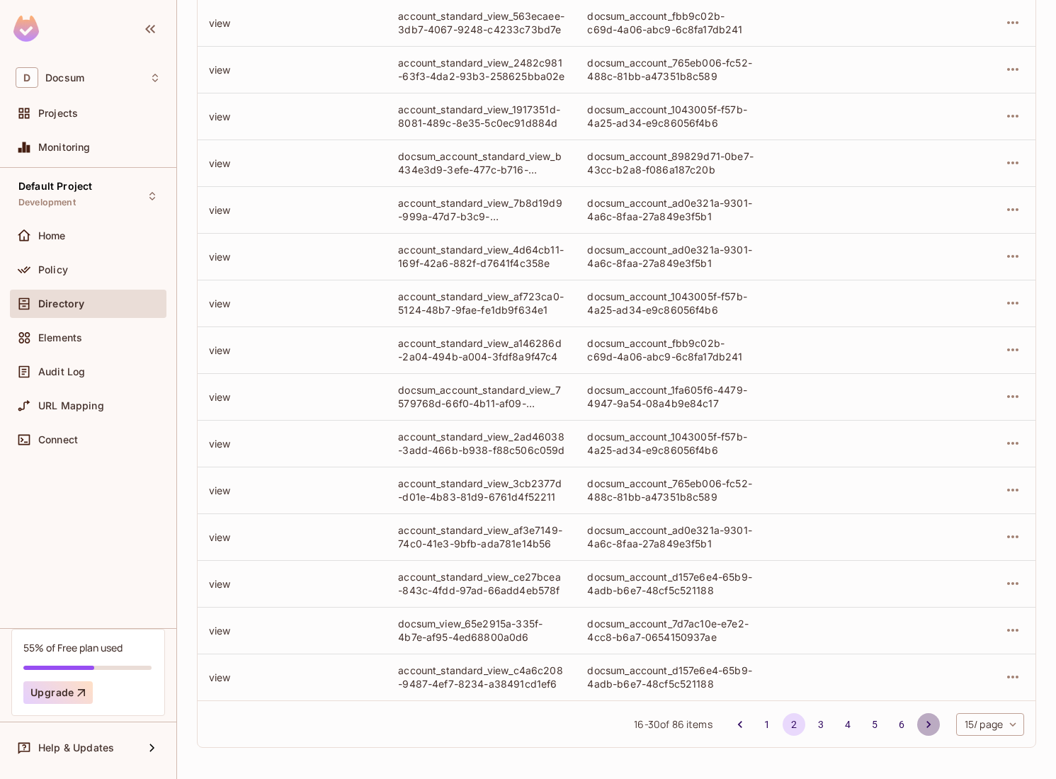
click at [923, 728] on icon "Go to next page" at bounding box center [928, 724] width 14 height 14
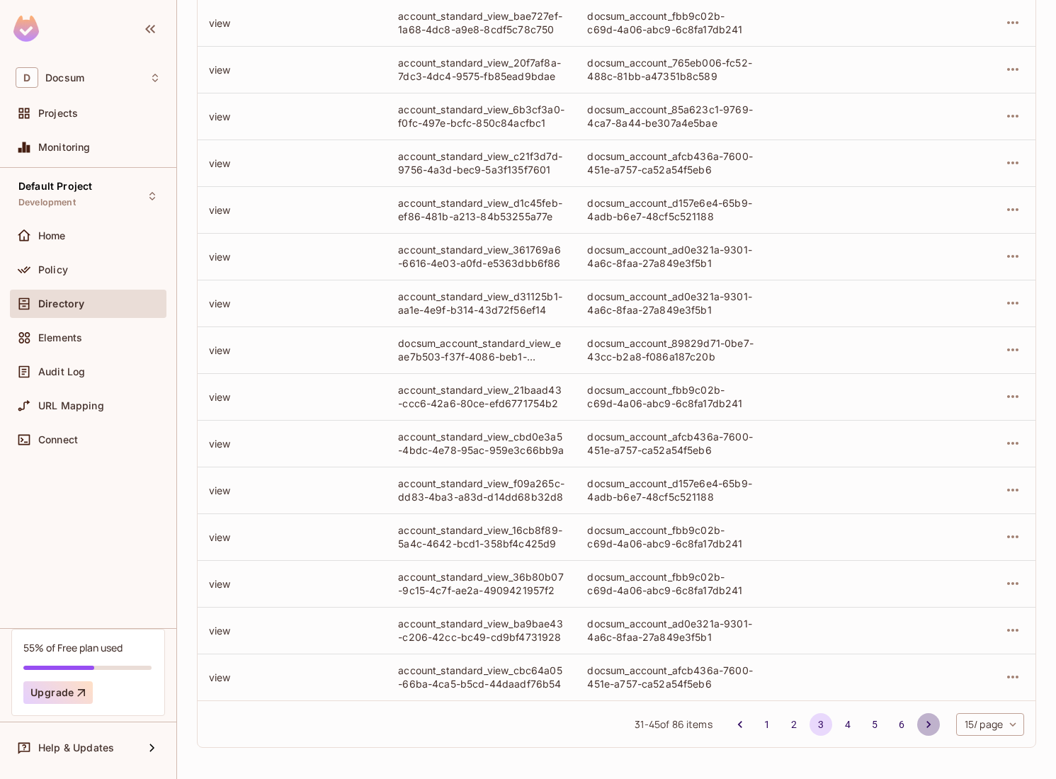
click at [923, 728] on icon "Go to next page" at bounding box center [928, 724] width 14 height 14
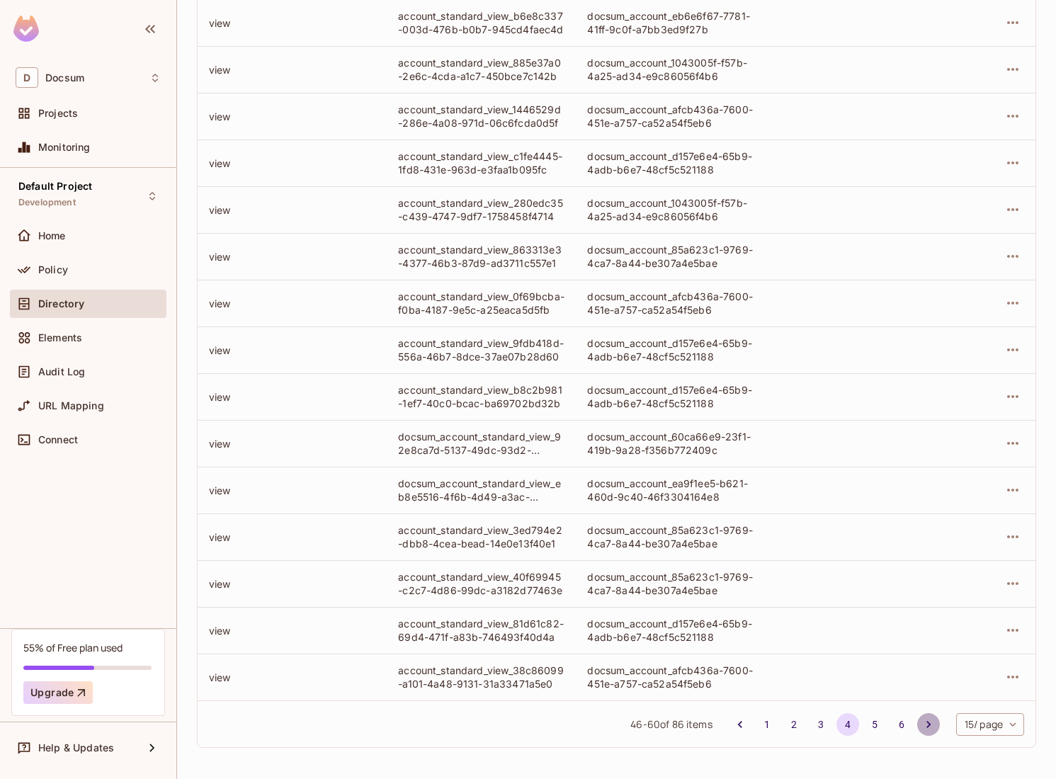
click at [921, 718] on icon "Go to next page" at bounding box center [928, 724] width 14 height 14
click at [922, 719] on icon "Go to next page" at bounding box center [928, 724] width 14 height 14
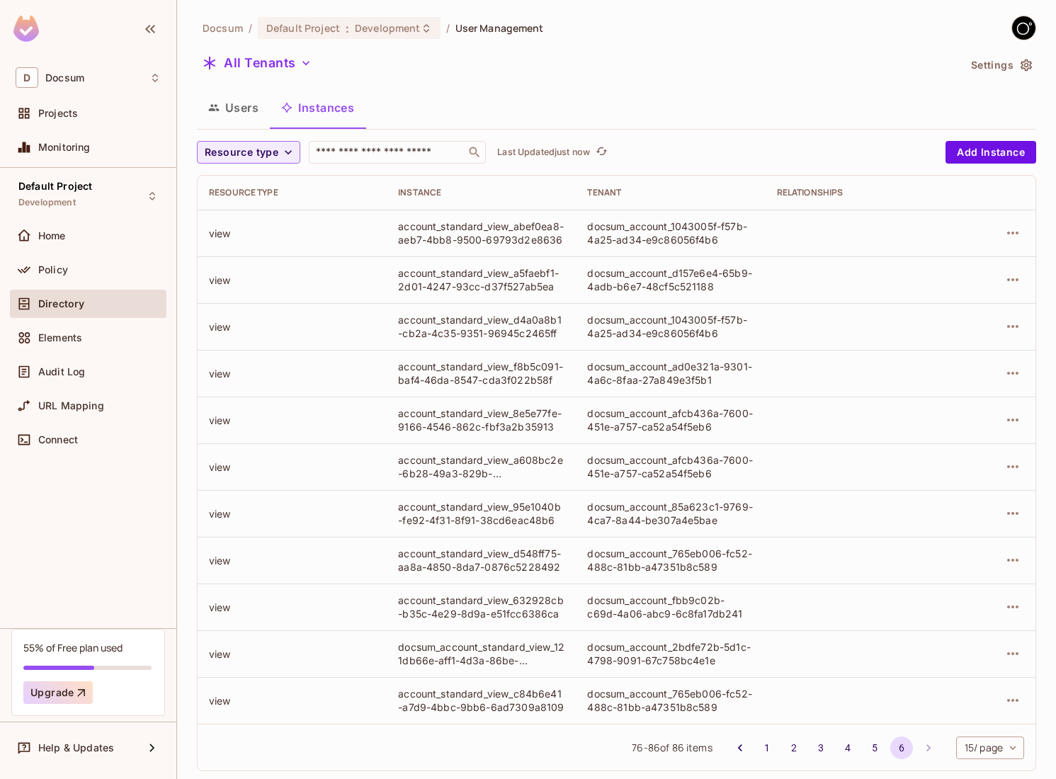
scroll to position [23, 0]
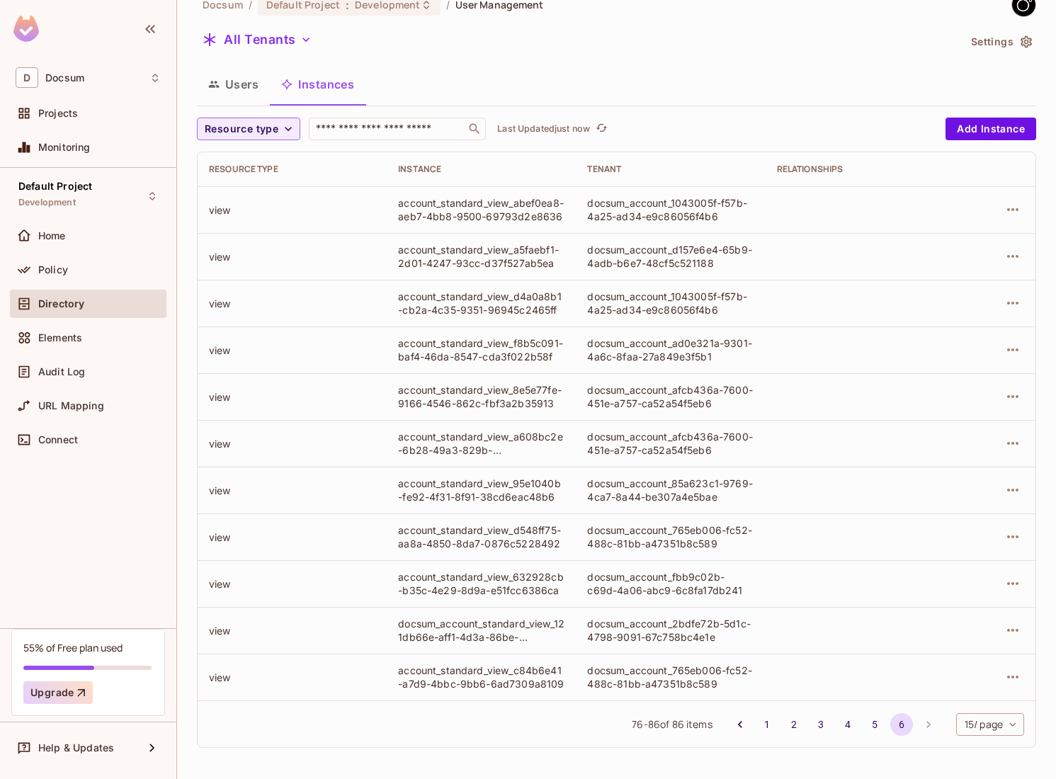
click at [250, 81] on button "Users" at bounding box center [233, 84] width 73 height 35
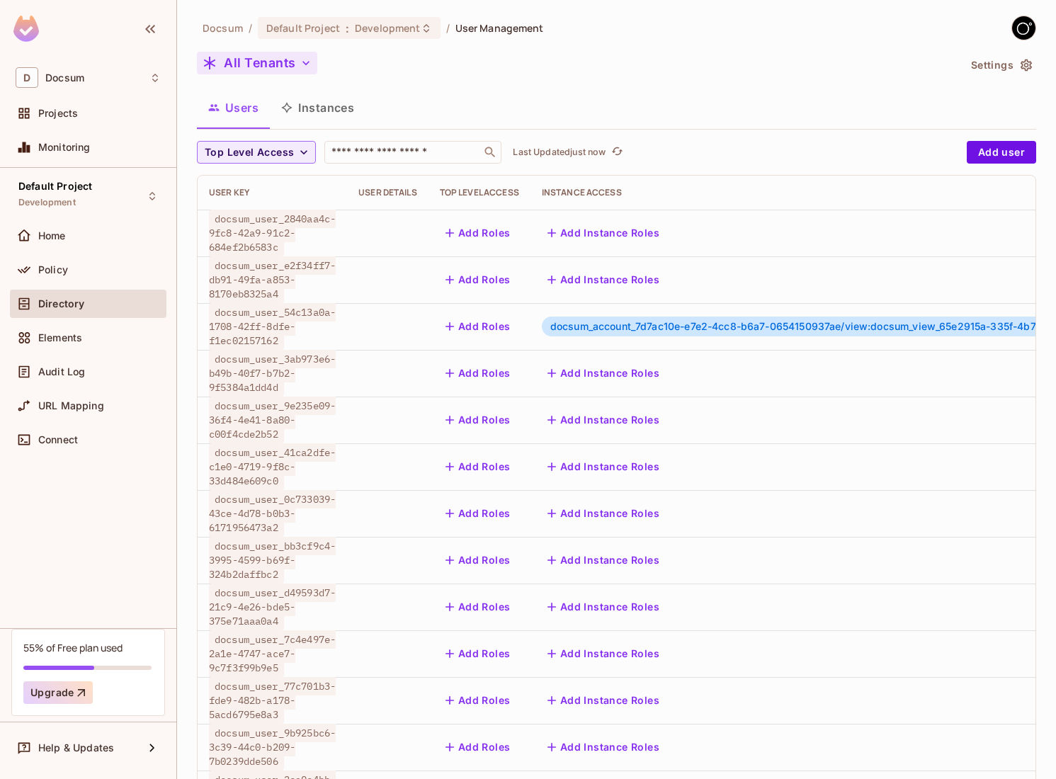
click at [278, 57] on button "All Tenants" at bounding box center [257, 63] width 120 height 23
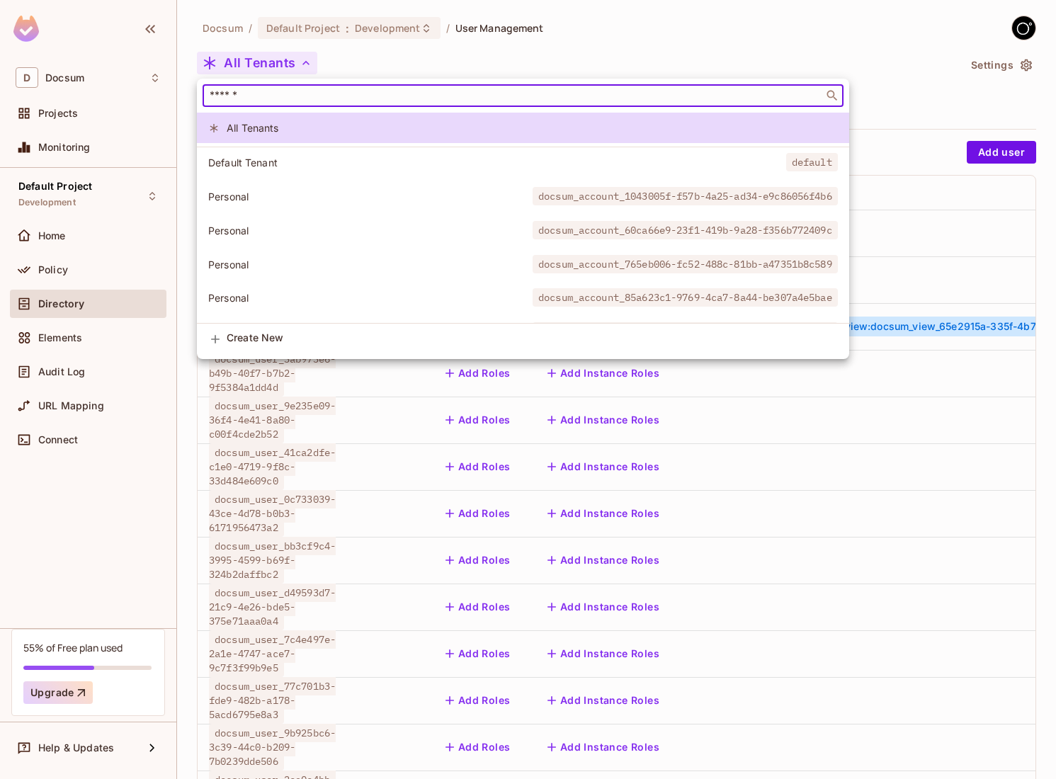
click at [319, 93] on input "text" at bounding box center [513, 96] width 612 height 14
paste input "**********"
type input "**********"
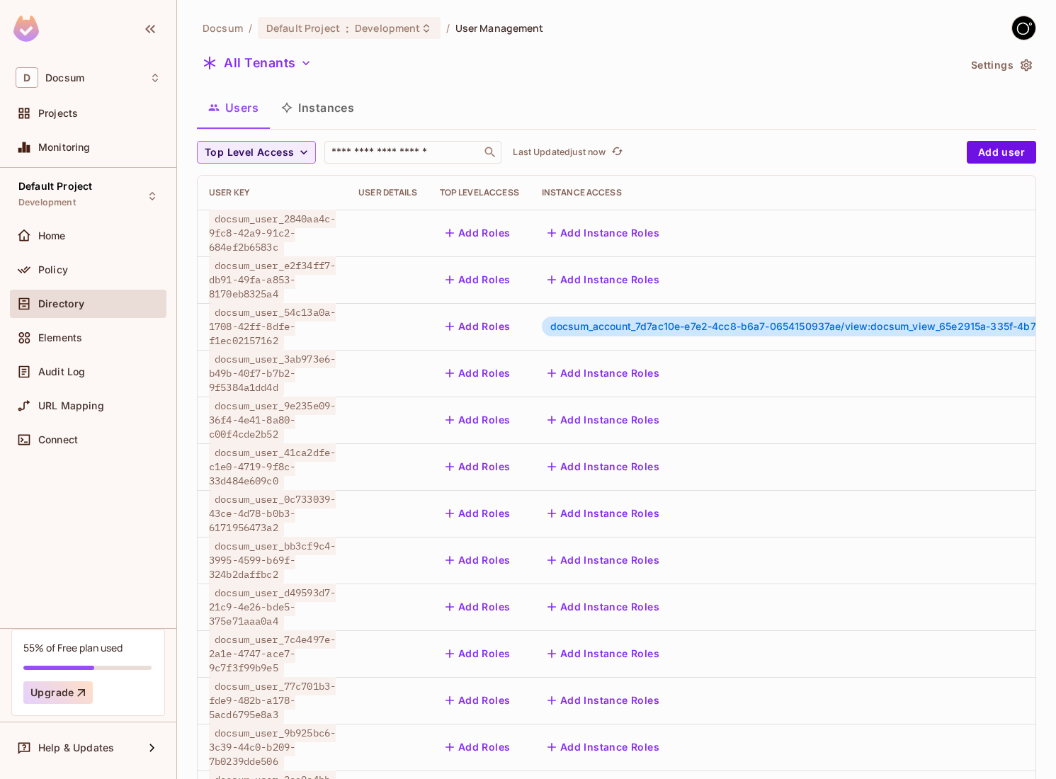
click at [1027, 64] on icon "button" at bounding box center [1025, 65] width 11 height 12
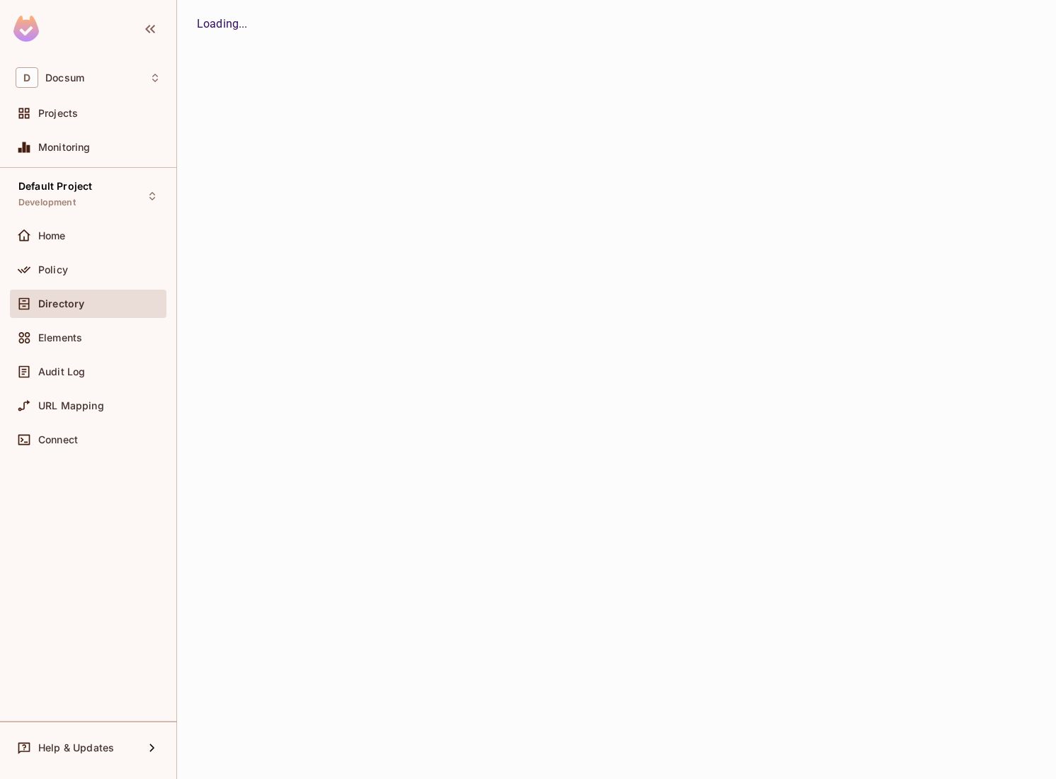
click at [127, 510] on body "D Docsum Projects Monitoring Default Project Development Home Policy Directory …" at bounding box center [528, 389] width 1056 height 779
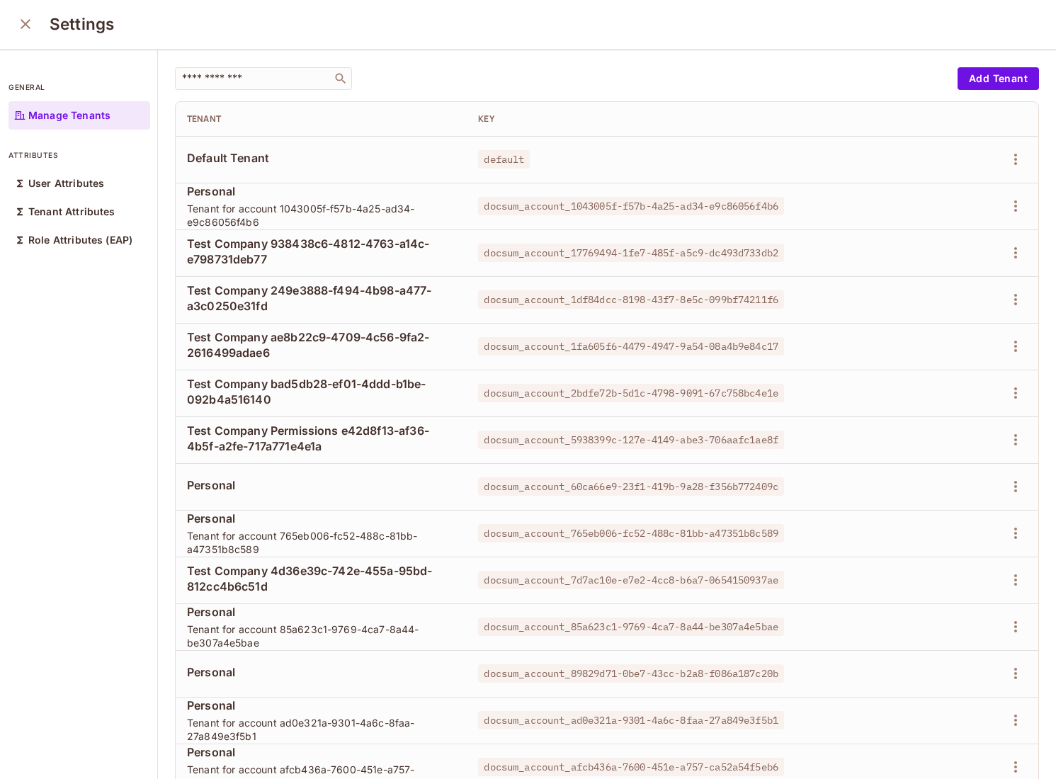
click at [33, 27] on icon "close" at bounding box center [25, 24] width 17 height 17
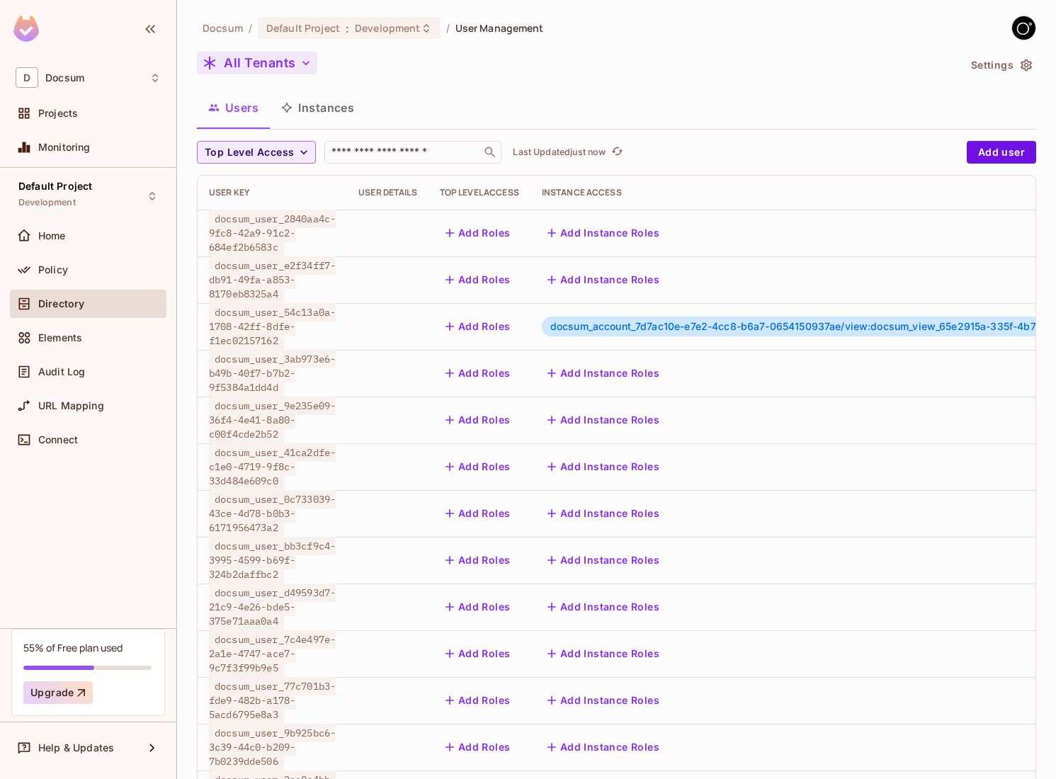
click at [262, 59] on button "All Tenants" at bounding box center [257, 63] width 120 height 23
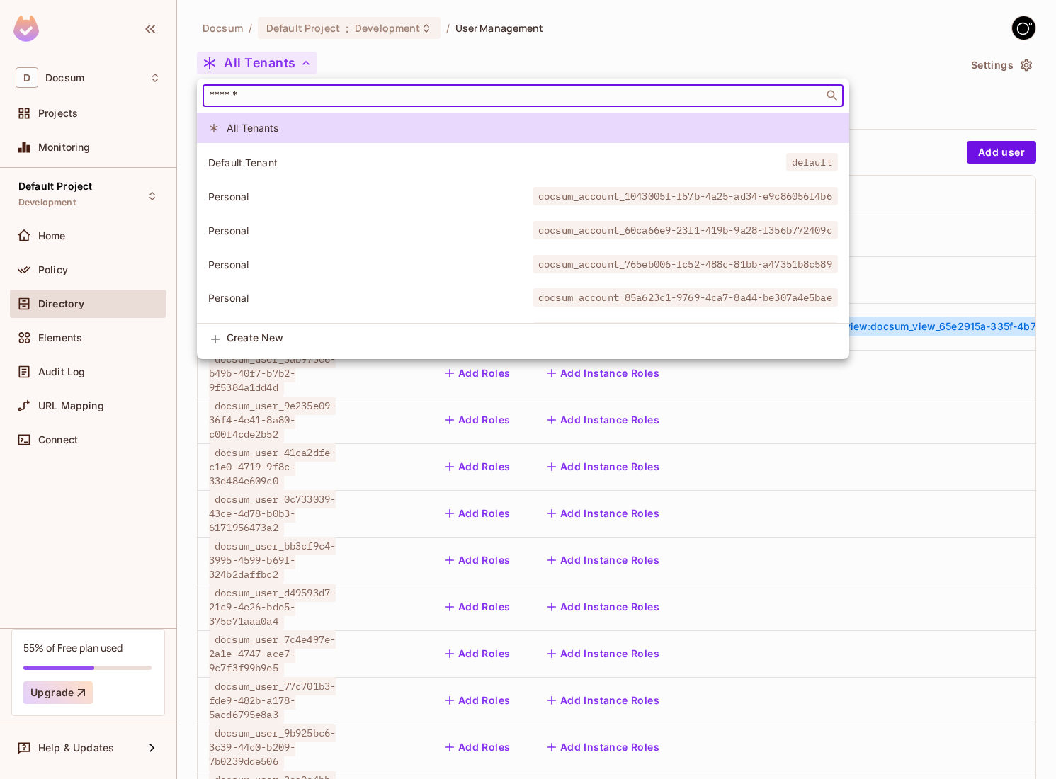
click at [353, 89] on input "text" at bounding box center [513, 96] width 612 height 14
paste input "**********"
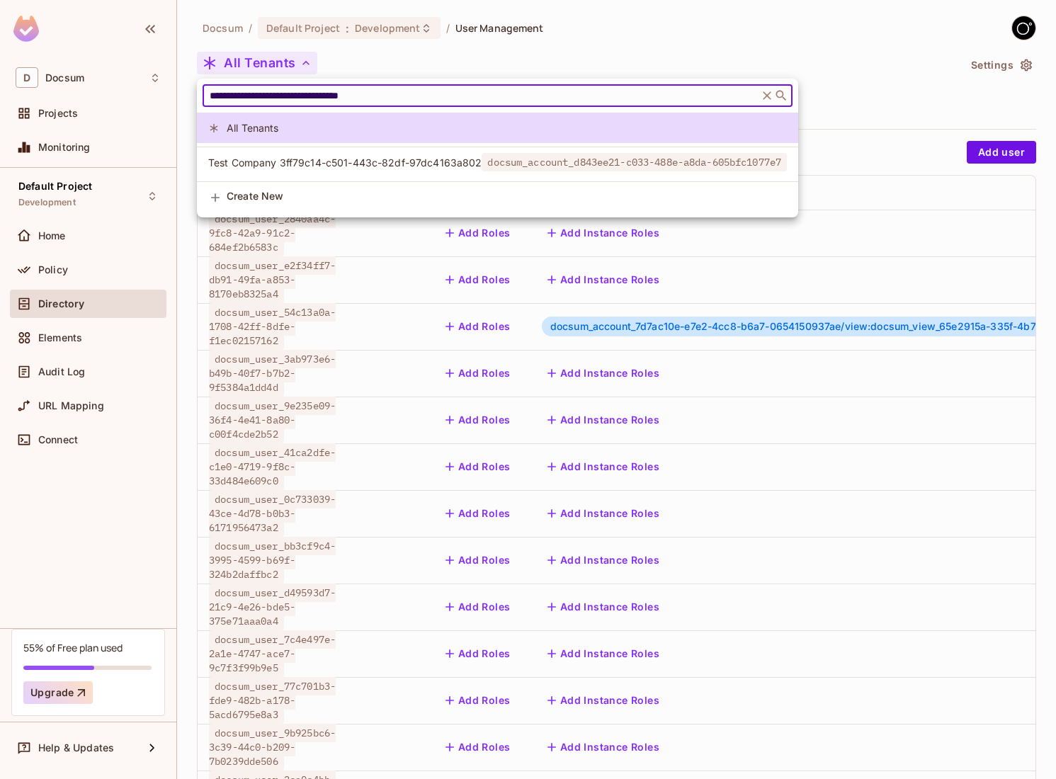
type input "**********"
click at [345, 157] on span "Test Company 3ff79c14-c501-443c-82df-97dc4163a802" at bounding box center [344, 162] width 273 height 13
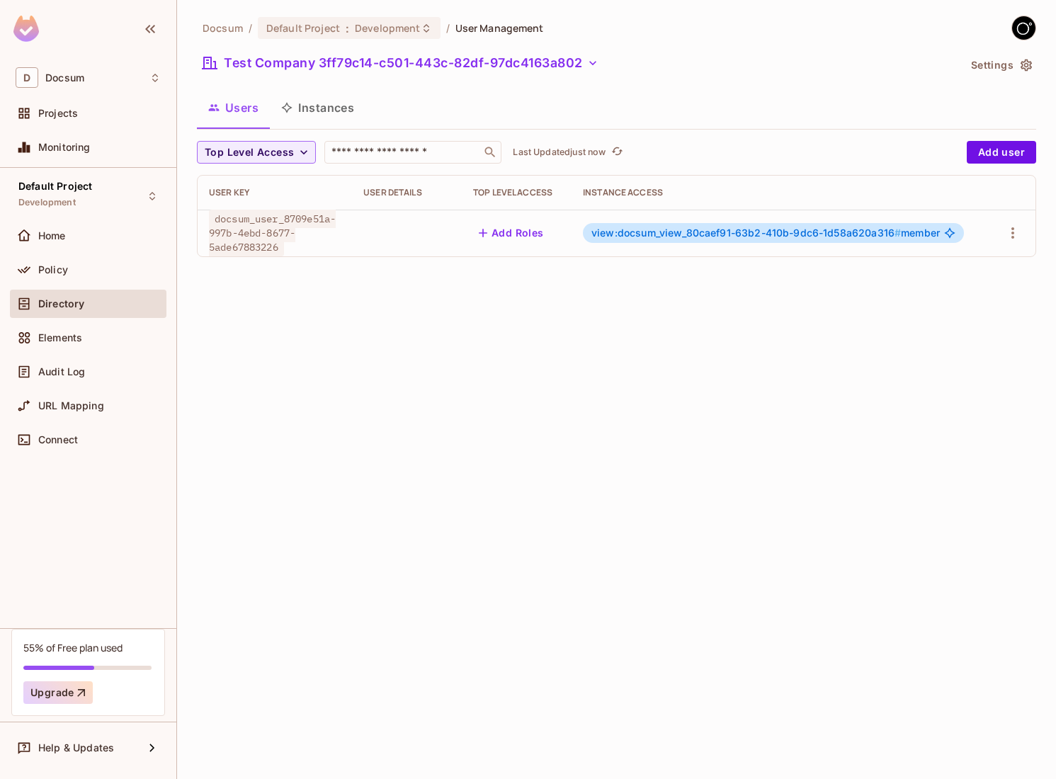
click at [418, 323] on div "Docsum / Default Project : Development / User Management Test Company 3ff79c14-…" at bounding box center [616, 389] width 879 height 779
click at [1016, 226] on icon "button" at bounding box center [1012, 232] width 17 height 17
click at [954, 294] on div "Edit Attributes" at bounding box center [963, 297] width 70 height 14
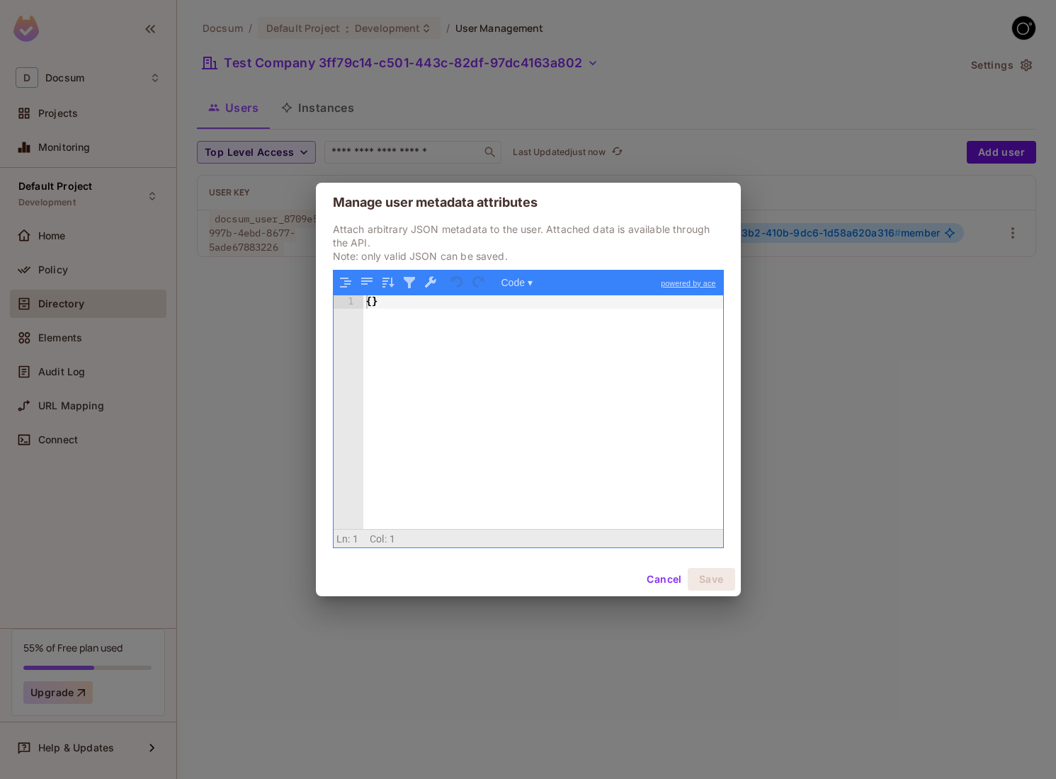
click at [658, 586] on button "Cancel" at bounding box center [664, 579] width 46 height 23
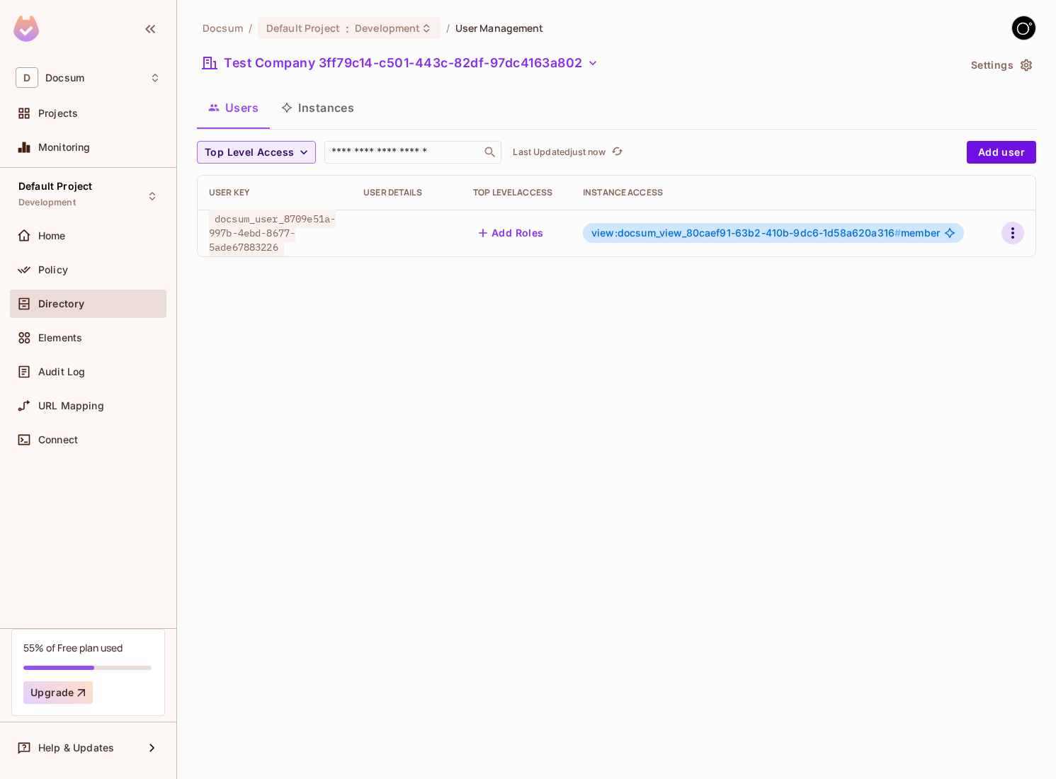
click at [1015, 233] on icon "button" at bounding box center [1012, 232] width 17 height 17
click at [928, 273] on span "Edit" at bounding box center [938, 265] width 28 height 23
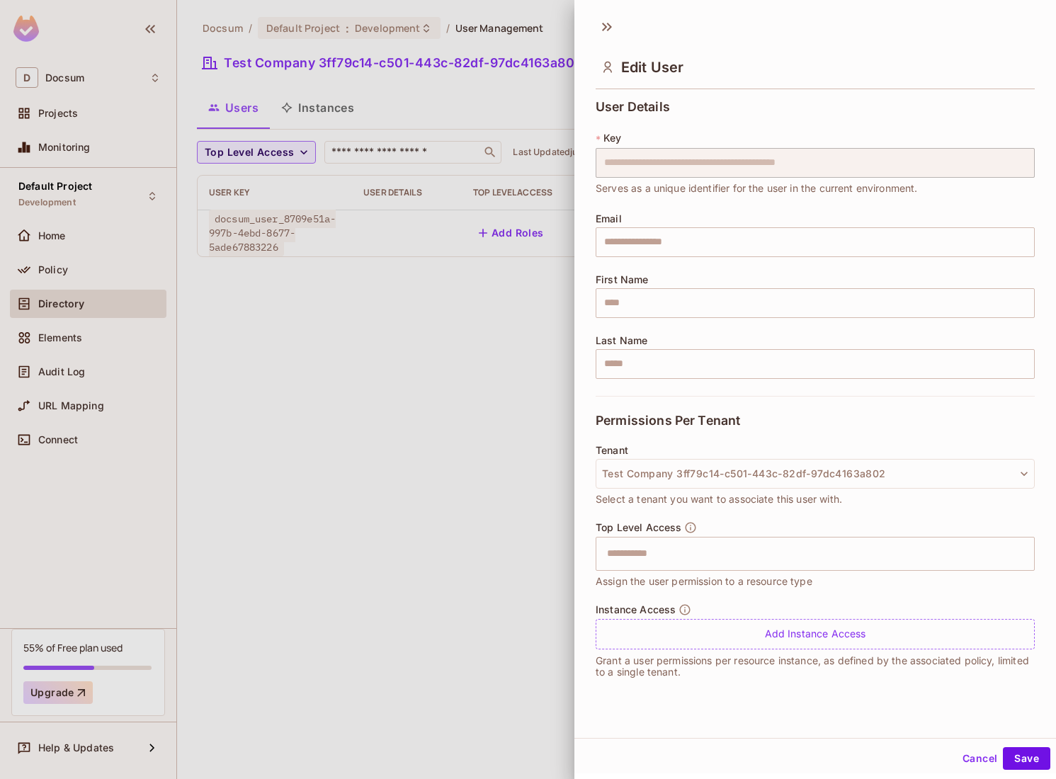
scroll to position [2, 0]
click at [769, 556] on input "text" at bounding box center [802, 551] width 409 height 28
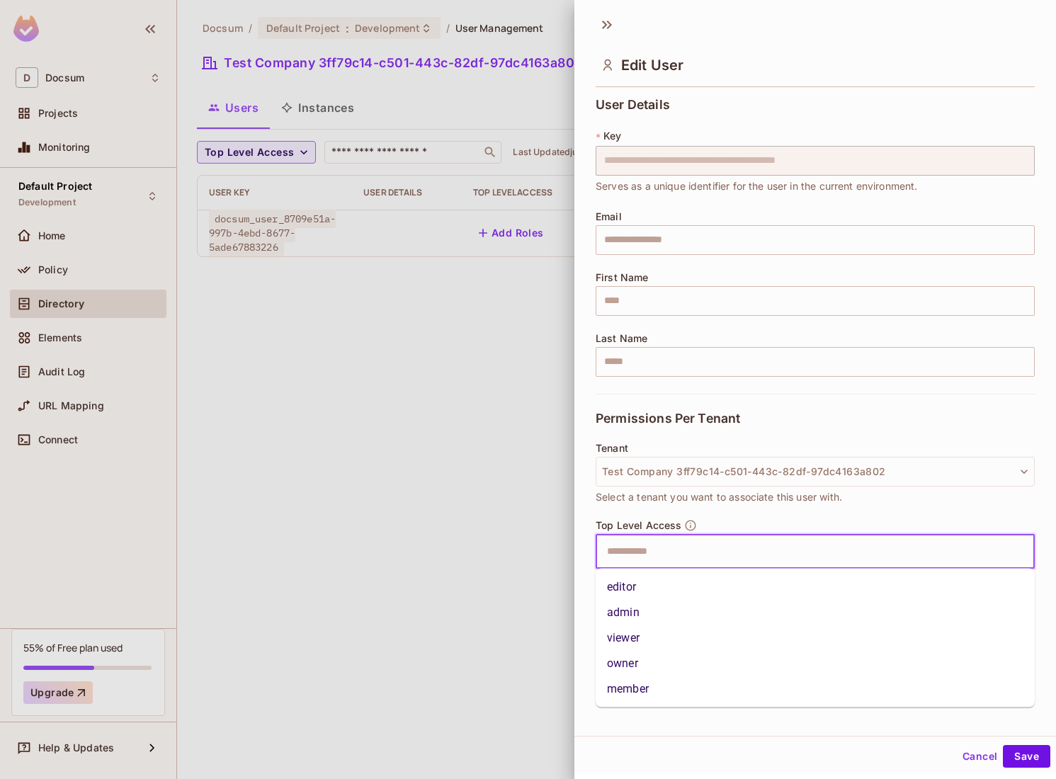
click at [752, 524] on div "Top Level Access ​ Assign the user permission to a resource type" at bounding box center [814, 553] width 439 height 68
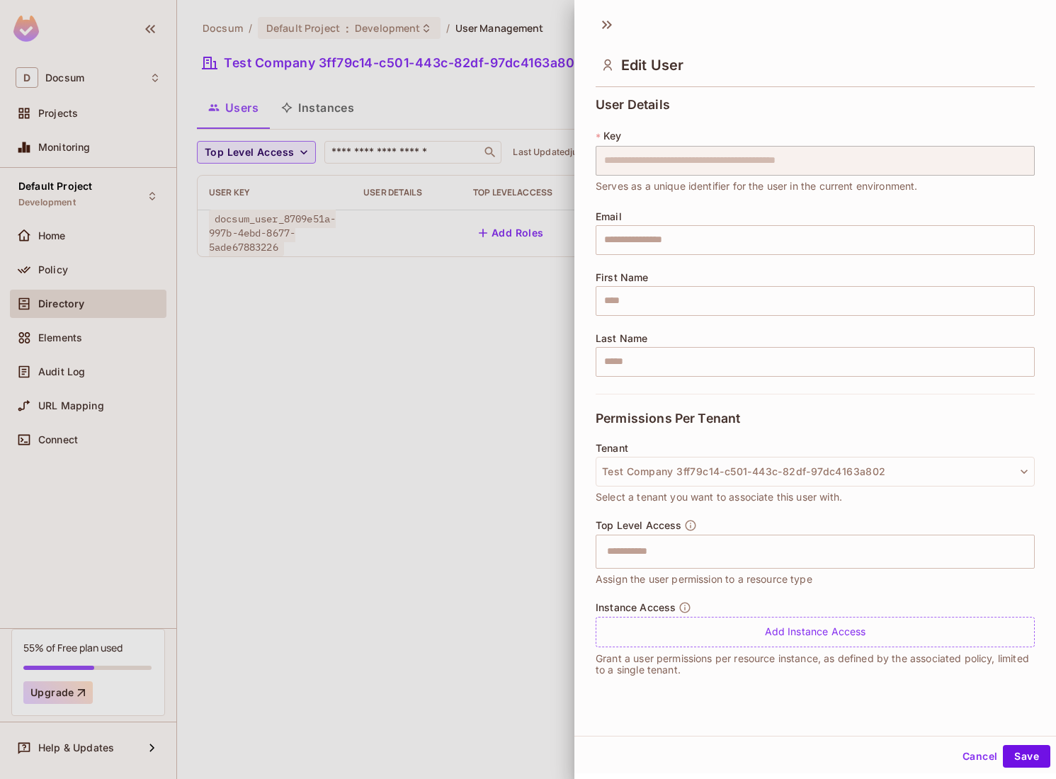
click at [479, 355] on div at bounding box center [528, 389] width 1056 height 779
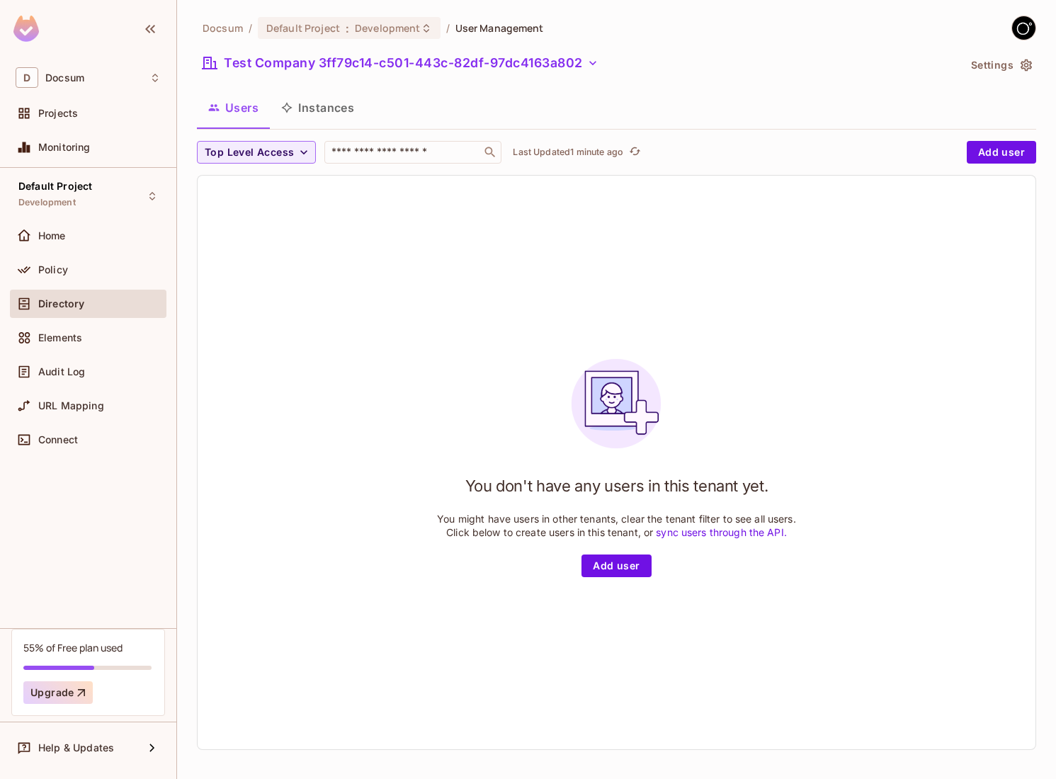
click at [1023, 70] on icon "button" at bounding box center [1026, 65] width 14 height 14
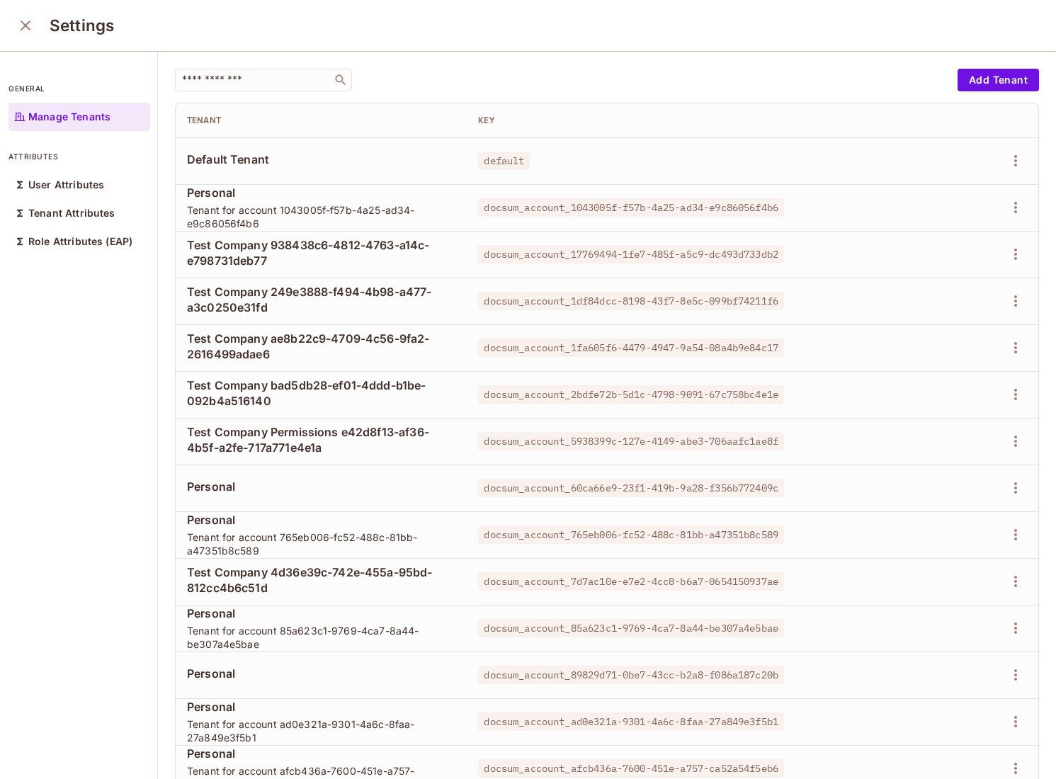
scroll to position [461, 0]
click at [31, 25] on icon "close" at bounding box center [25, 24] width 17 height 17
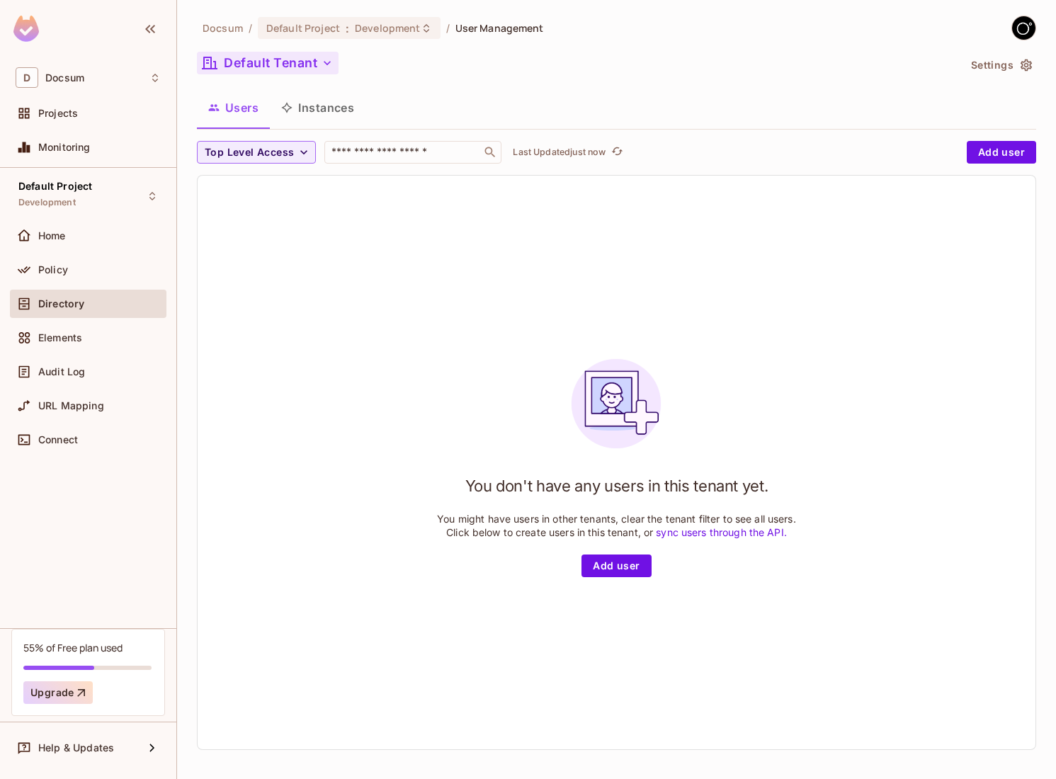
click at [312, 67] on button "Default Tenant" at bounding box center [268, 63] width 142 height 23
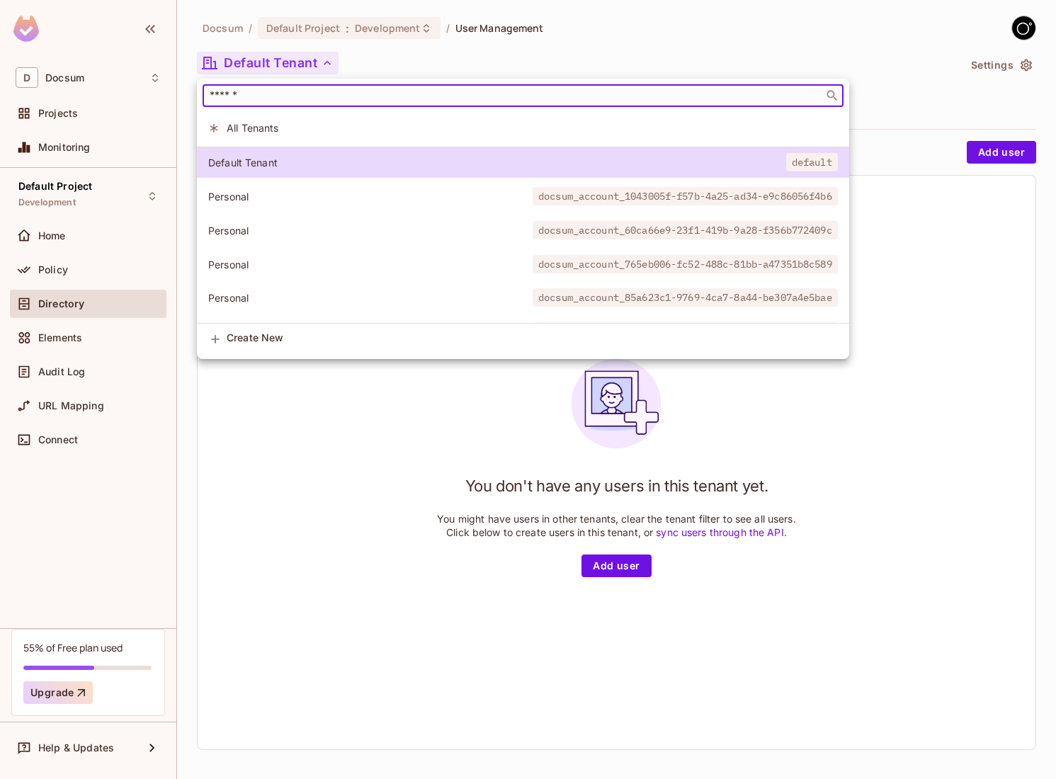
click at [233, 95] on input "text" at bounding box center [513, 96] width 612 height 14
paste input "**********"
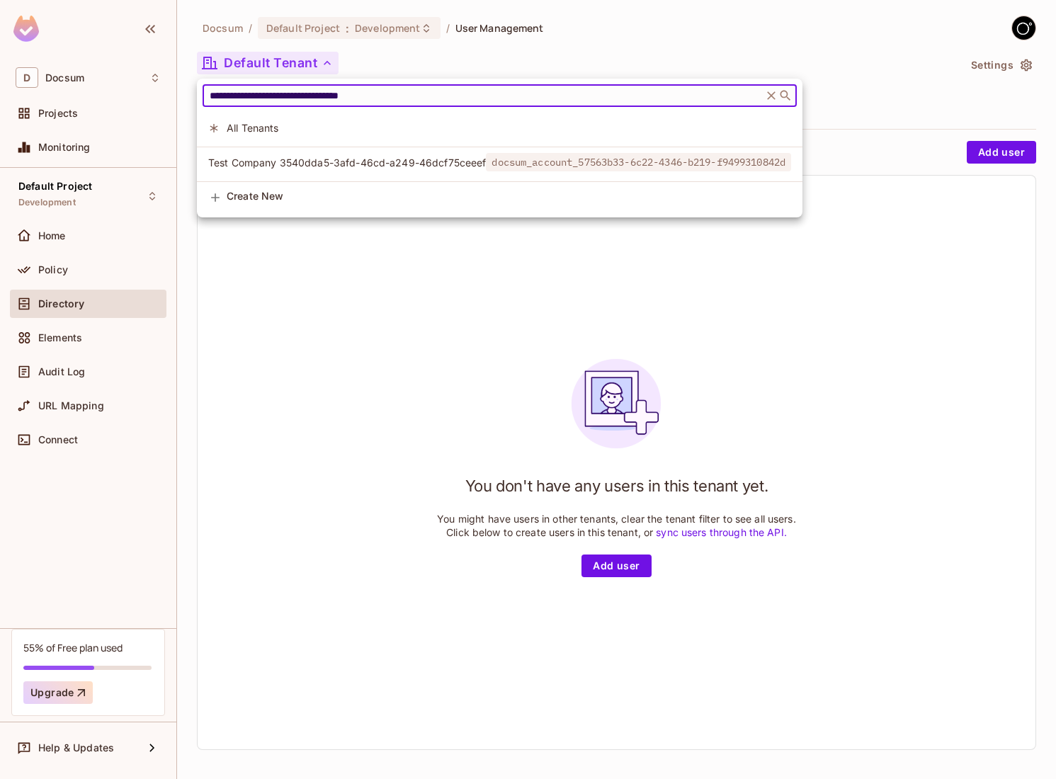
type input "**********"
click at [339, 161] on span "Test Company 3540dda5-3afd-46cd-a249-46dcf75ceeef" at bounding box center [347, 162] width 278 height 13
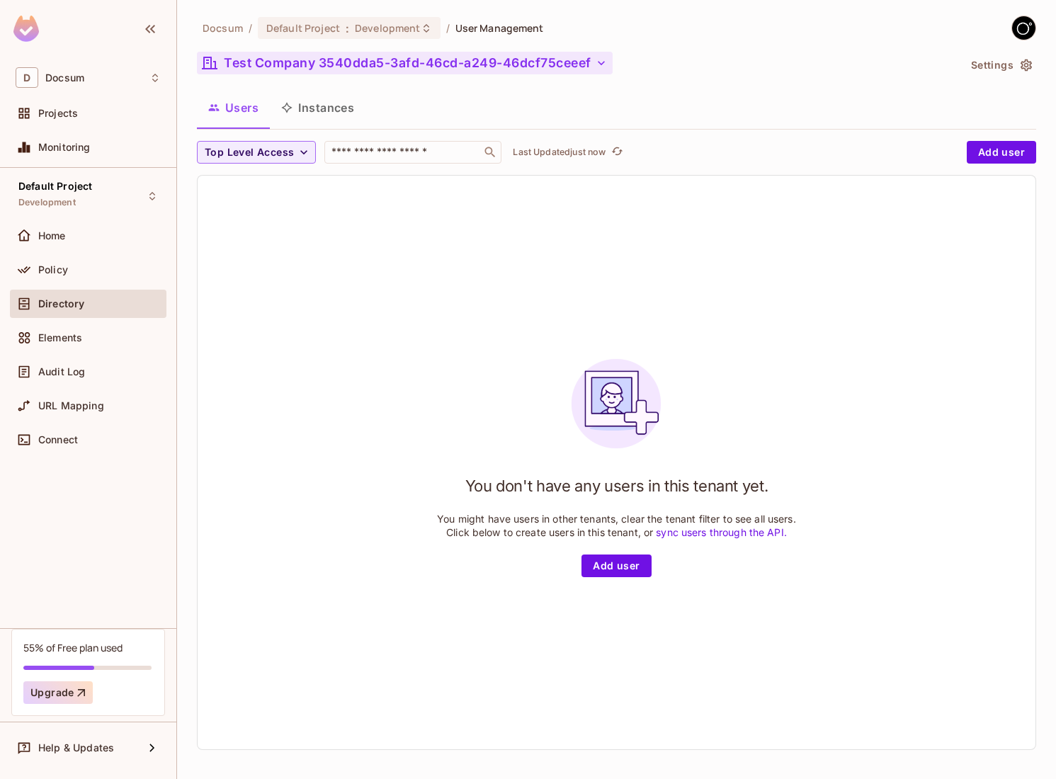
click at [567, 64] on button "Test Company 3540dda5-3afd-46cd-a249-46dcf75ceeef" at bounding box center [405, 63] width 416 height 23
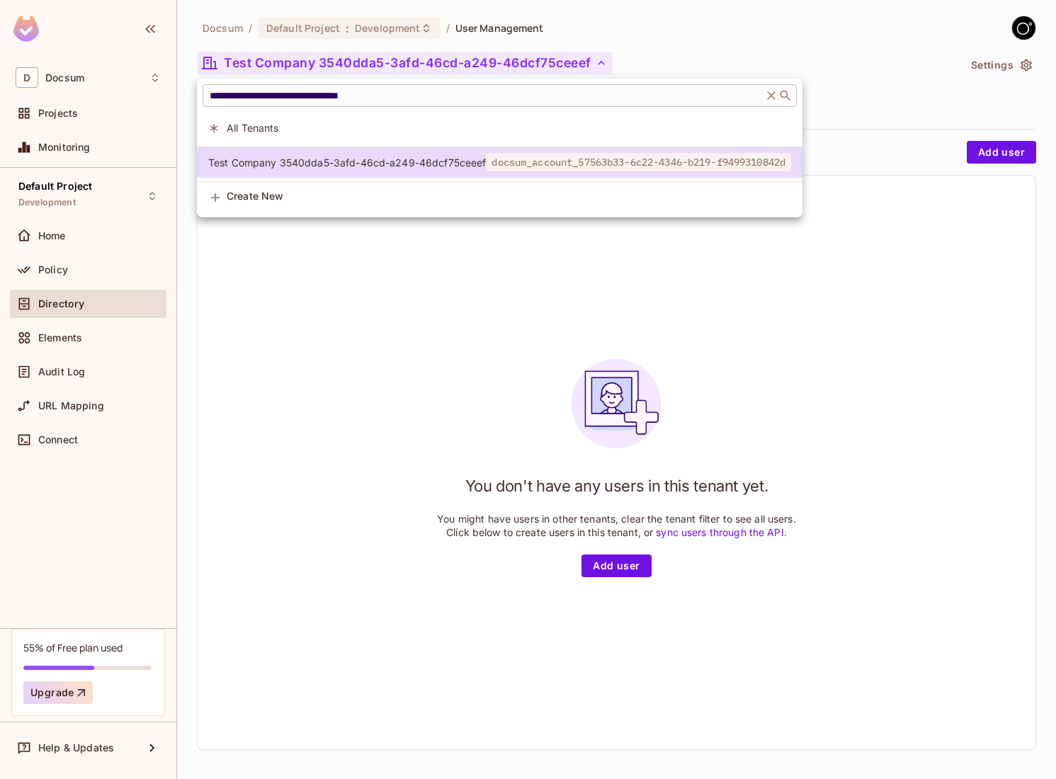
click at [778, 99] on icon at bounding box center [771, 96] width 14 height 14
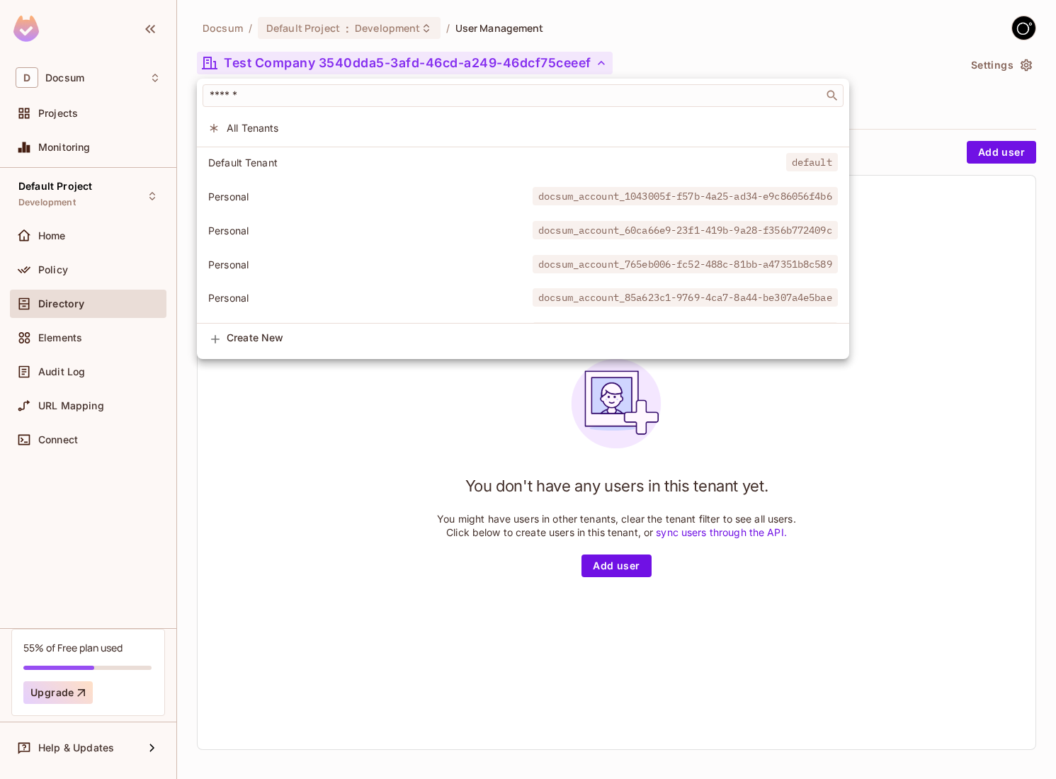
click at [558, 485] on div at bounding box center [528, 389] width 1056 height 779
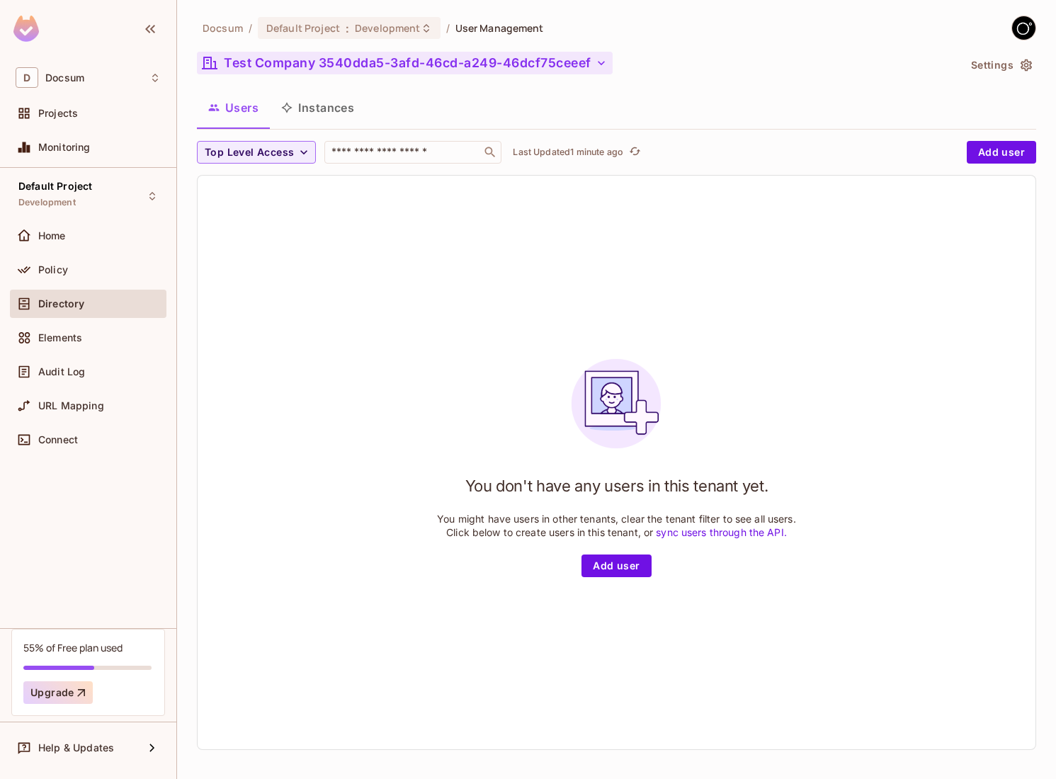
click at [319, 64] on button "Test Company 3540dda5-3afd-46cd-a249-46dcf75ceeef" at bounding box center [405, 63] width 416 height 23
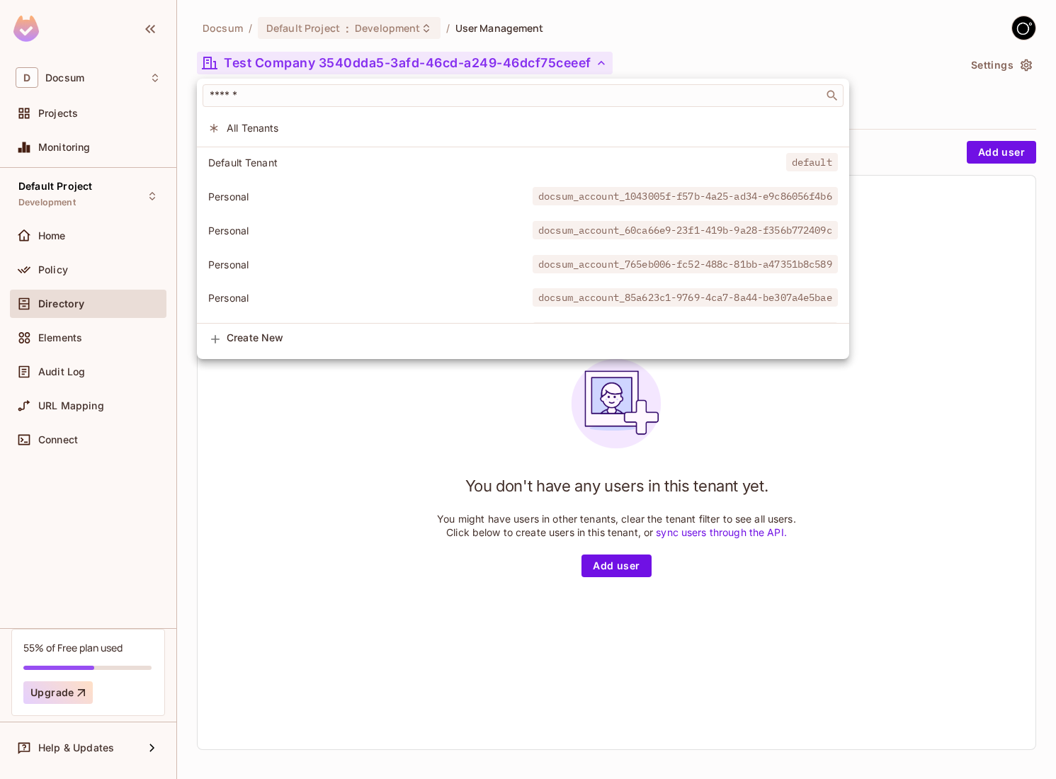
click at [275, 131] on span "All Tenants" at bounding box center [532, 127] width 611 height 13
